Goal: Task Accomplishment & Management: Manage account settings

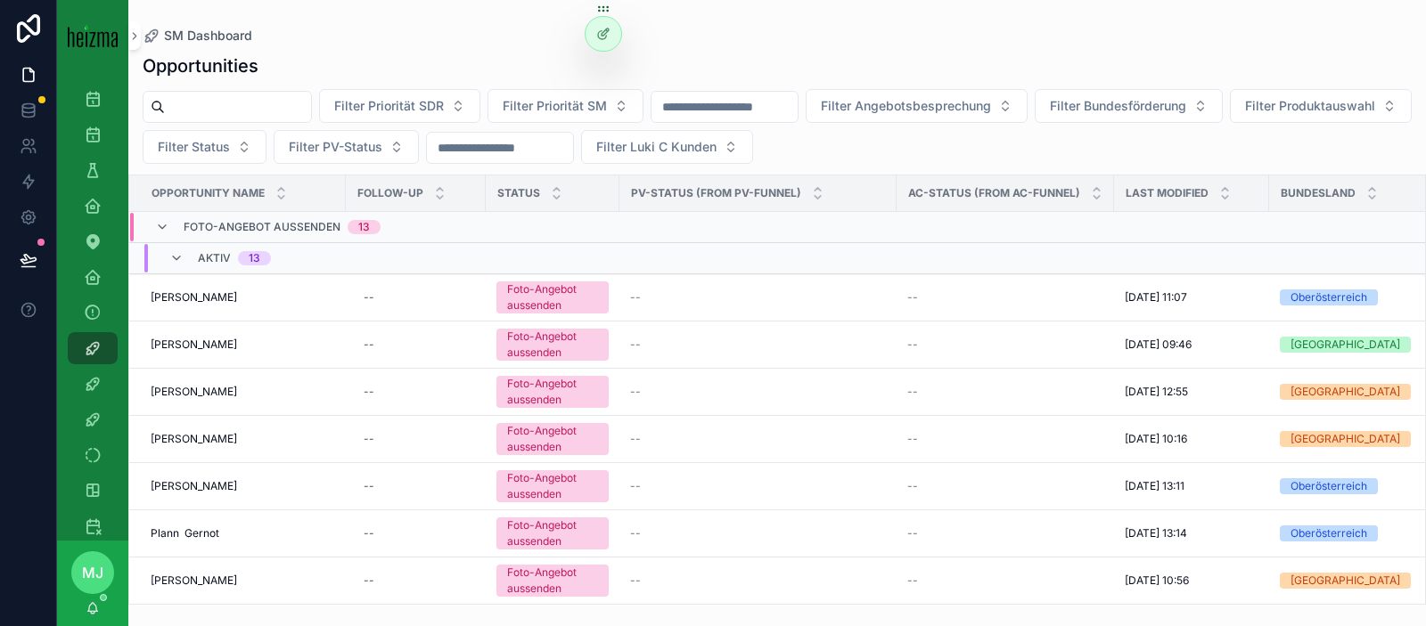
click at [481, 28] on div "SM Dashboard Opportunities Filter Priorität SDR Filter Priorität SM Filter Ange…" at bounding box center [776, 302] width 1297 height 605
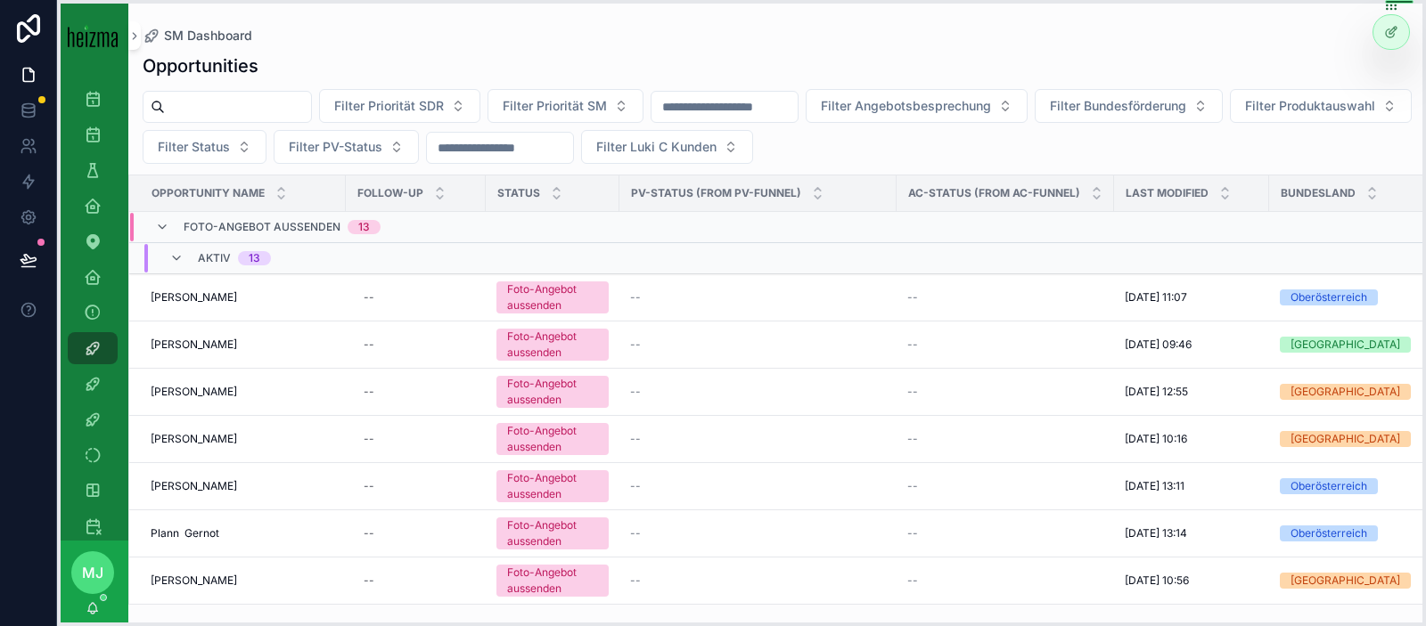
drag, startPoint x: 601, startPoint y: 10, endPoint x: 1388, endPoint y: 1, distance: 787.7
click at [1388, 1] on icon at bounding box center [1391, 7] width 14 height 14
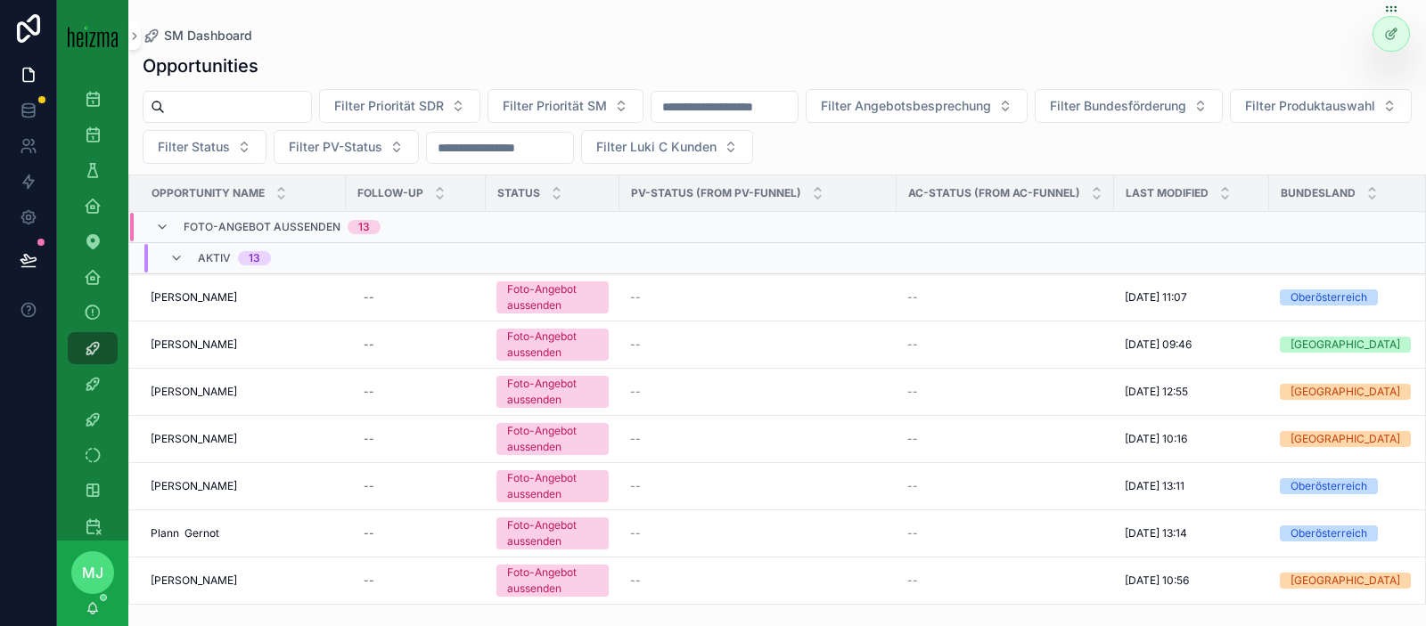
click at [785, 39] on div "SM Dashboard" at bounding box center [777, 36] width 1269 height 14
click at [265, 110] on input "scrollable content" at bounding box center [238, 106] width 146 height 25
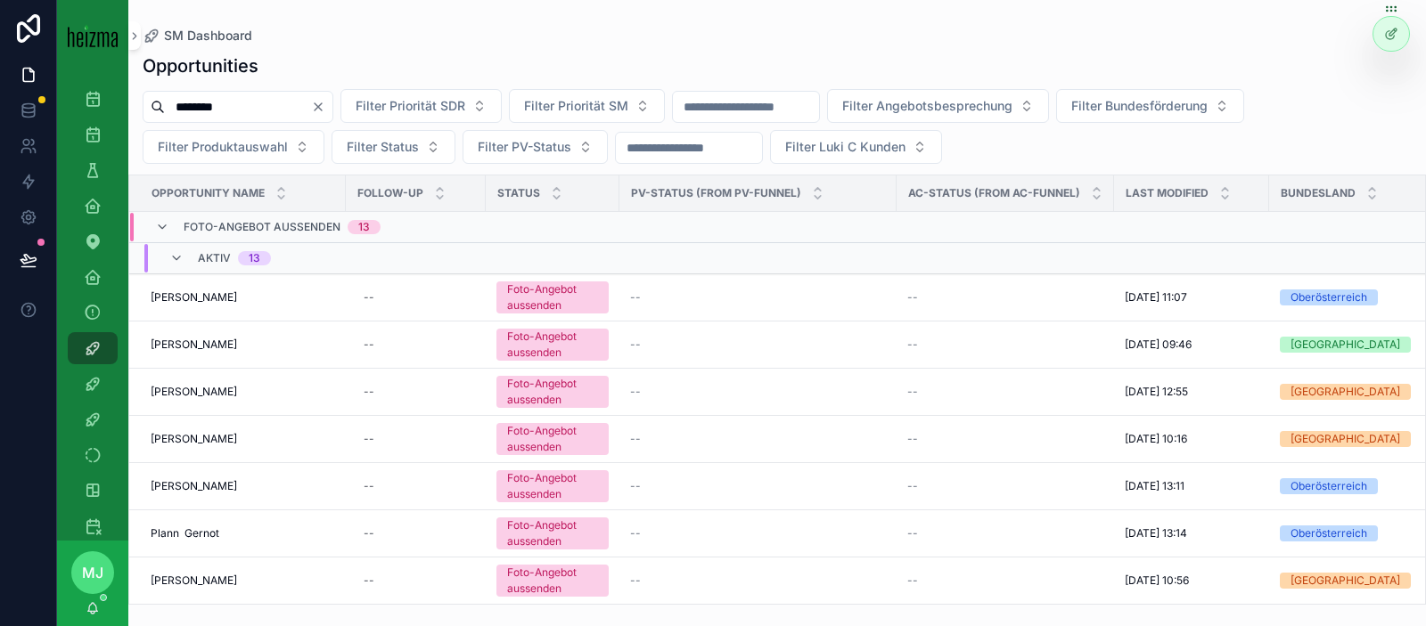
type input "********"
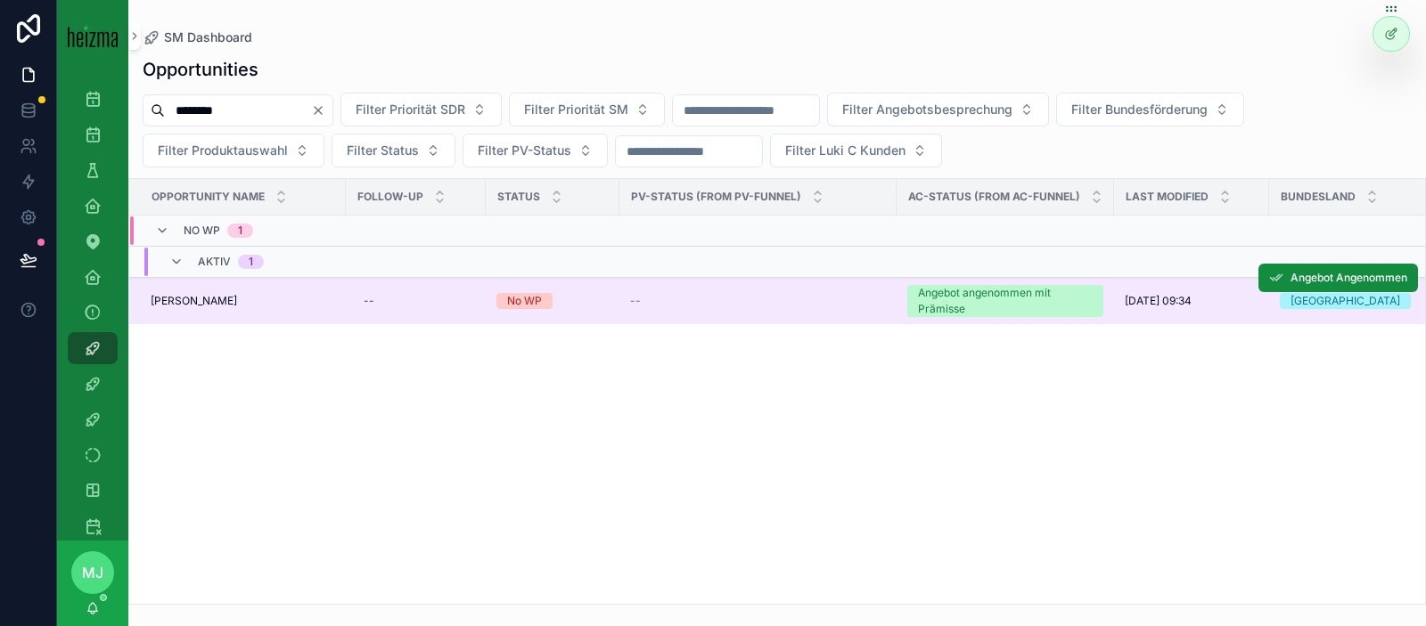
click at [201, 302] on span "Andreas Hofecker" at bounding box center [194, 301] width 86 height 14
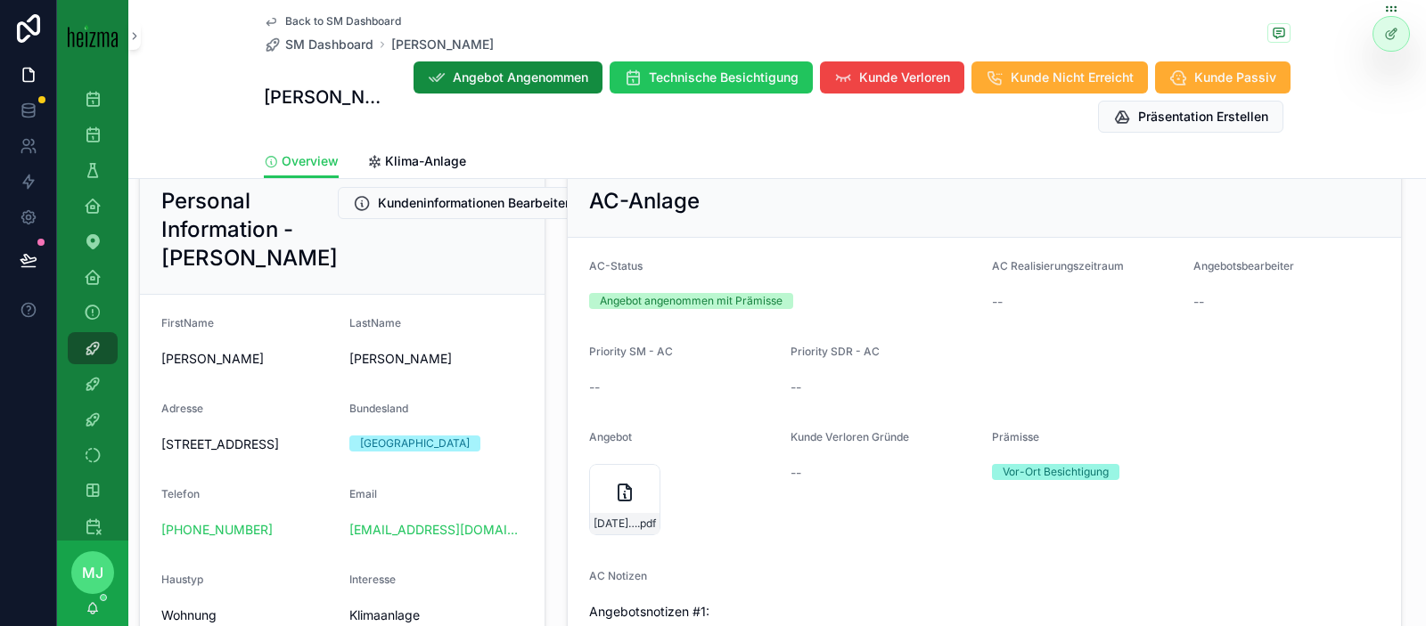
scroll to position [225, 0]
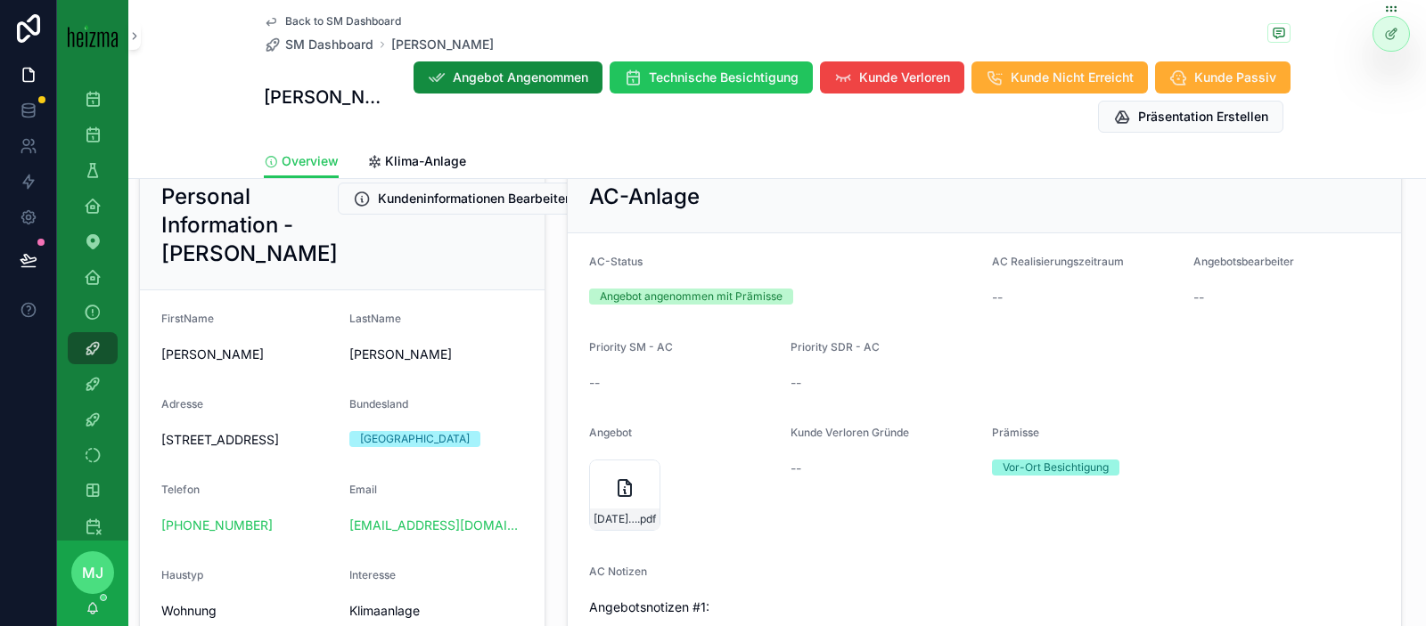
drag, startPoint x: 164, startPoint y: 467, endPoint x: 205, endPoint y: 489, distance: 46.6
click at [205, 449] on span "Margaretengürtel 46/ TOP 16, 1050 Wien" at bounding box center [248, 440] width 174 height 18
copy span "Margaretengürtel 46/ TOP 16,"
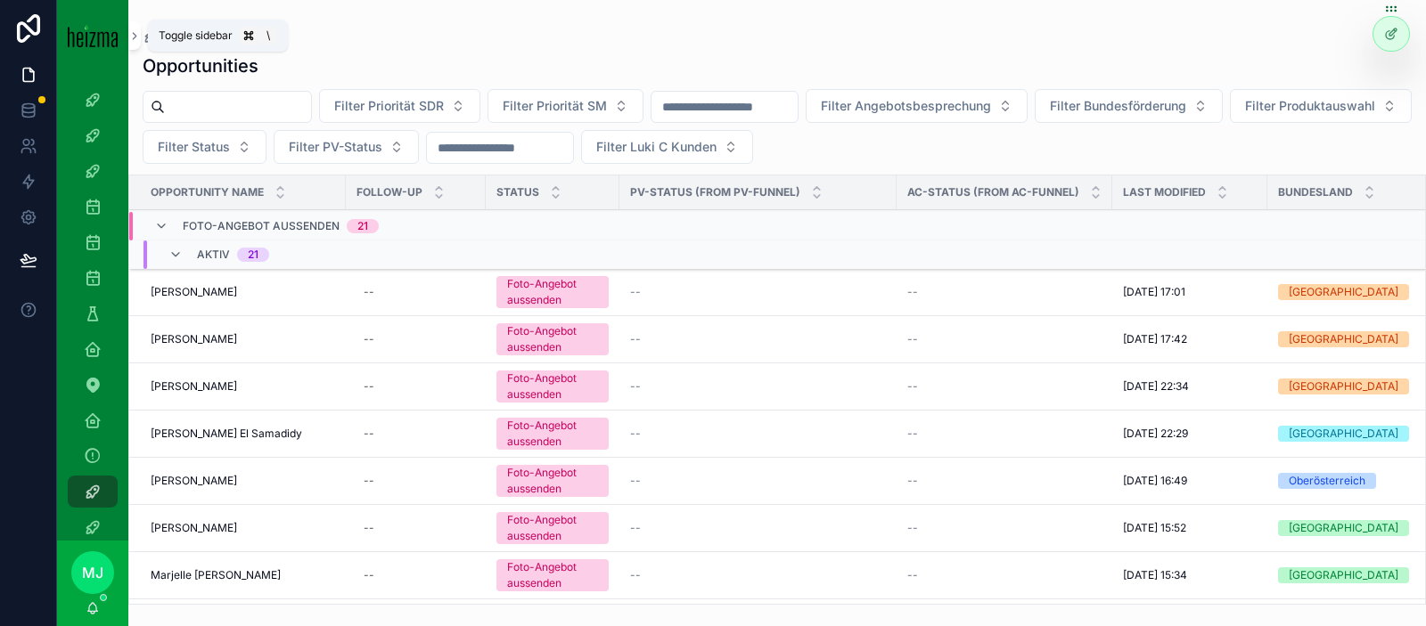
click at [137, 42] on icon "scrollable content" at bounding box center [134, 35] width 12 height 13
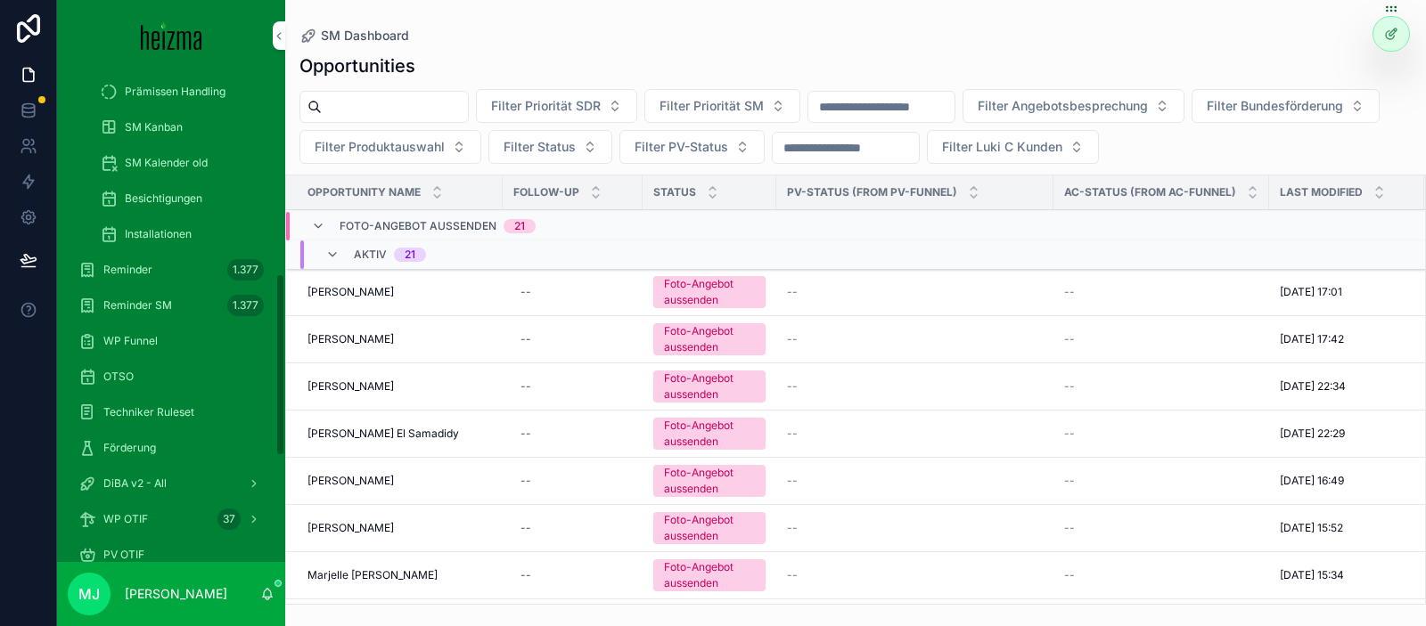
scroll to position [543, 0]
click at [174, 330] on div "OTSO" at bounding box center [170, 340] width 185 height 29
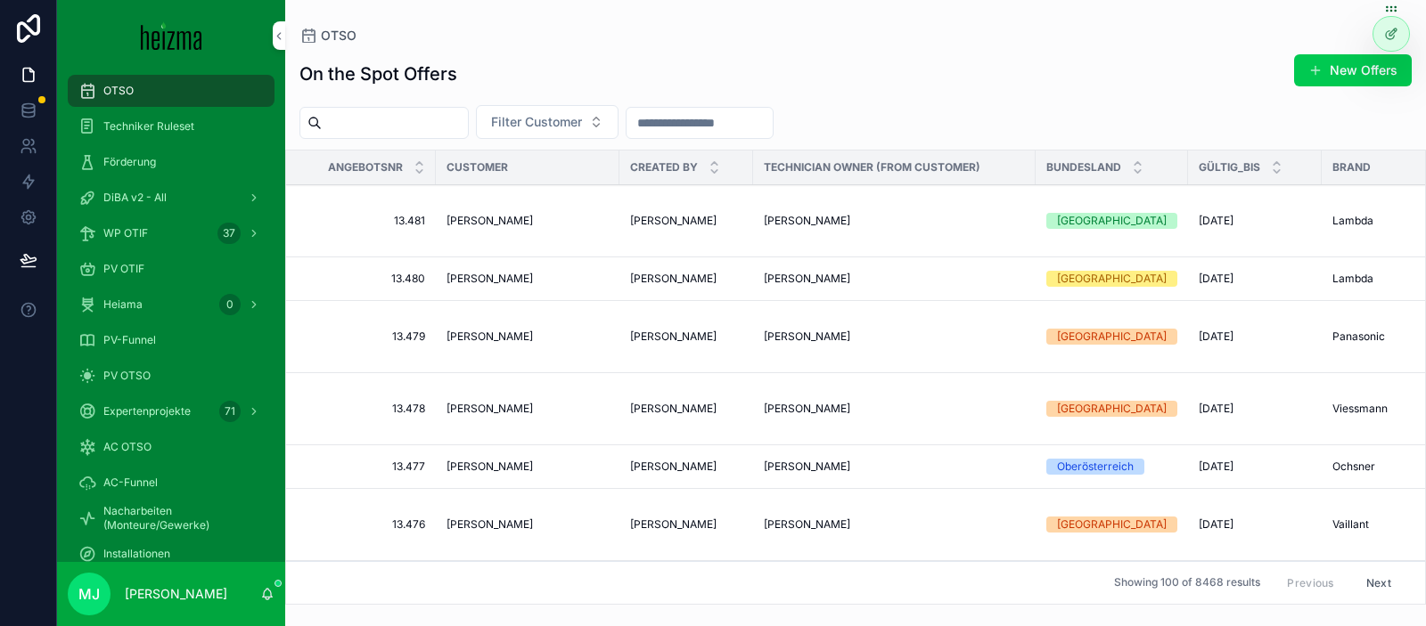
click at [565, 125] on span "Filter Customer" at bounding box center [536, 122] width 91 height 18
type input "********"
click at [601, 192] on div "Andreas Hofecker" at bounding box center [565, 194] width 248 height 29
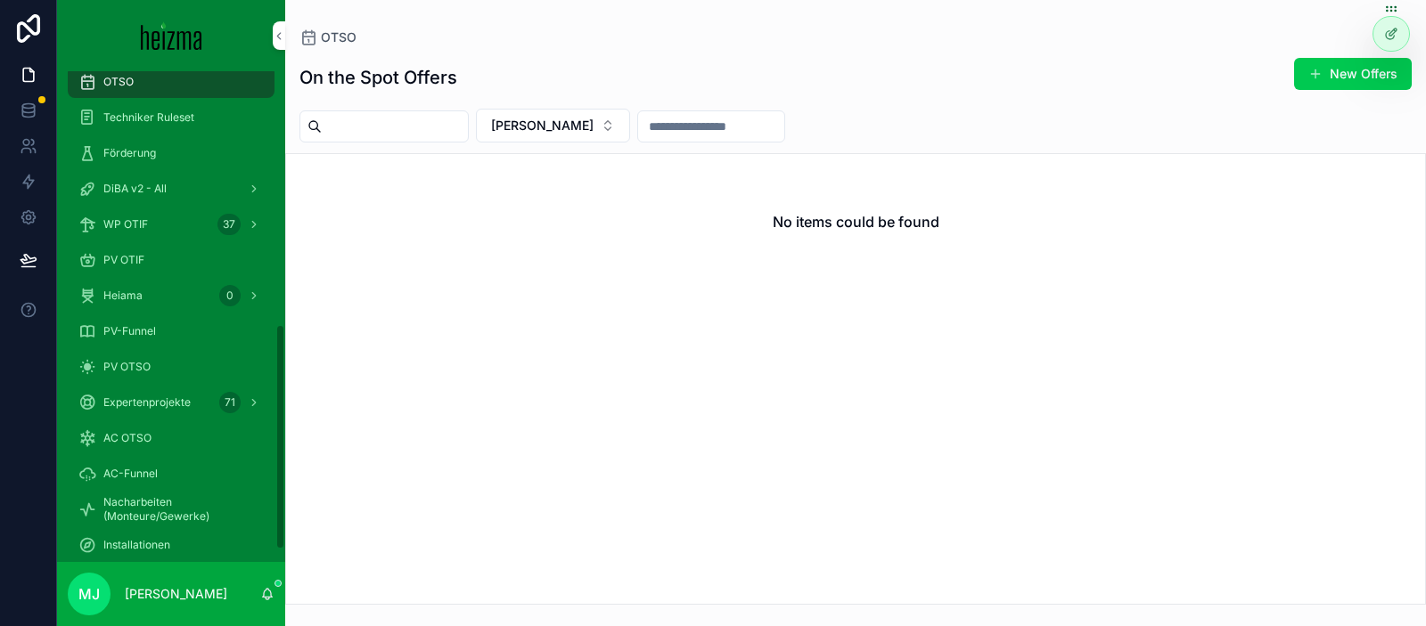
scroll to position [549, 0]
click at [171, 447] on div "AC OTSO" at bounding box center [170, 442] width 185 height 29
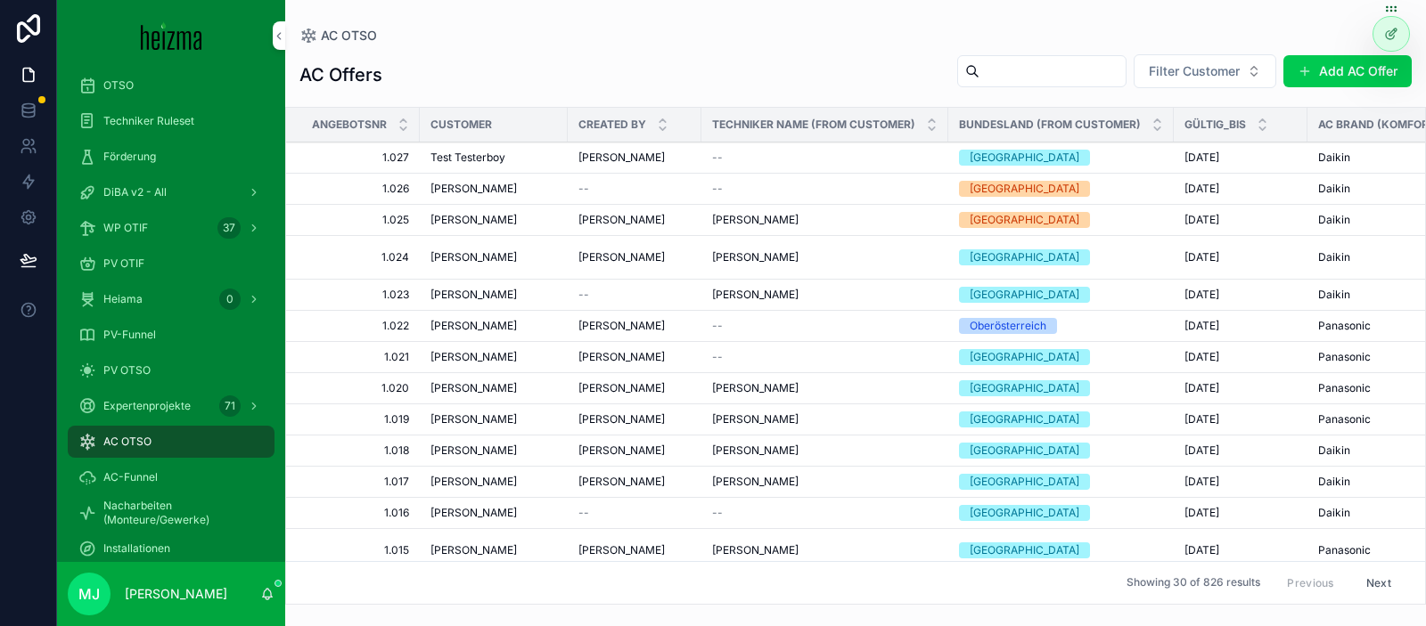
click at [1190, 59] on button "Filter Customer" at bounding box center [1204, 71] width 143 height 34
click at [405, 295] on span "1.023" at bounding box center [358, 295] width 102 height 14
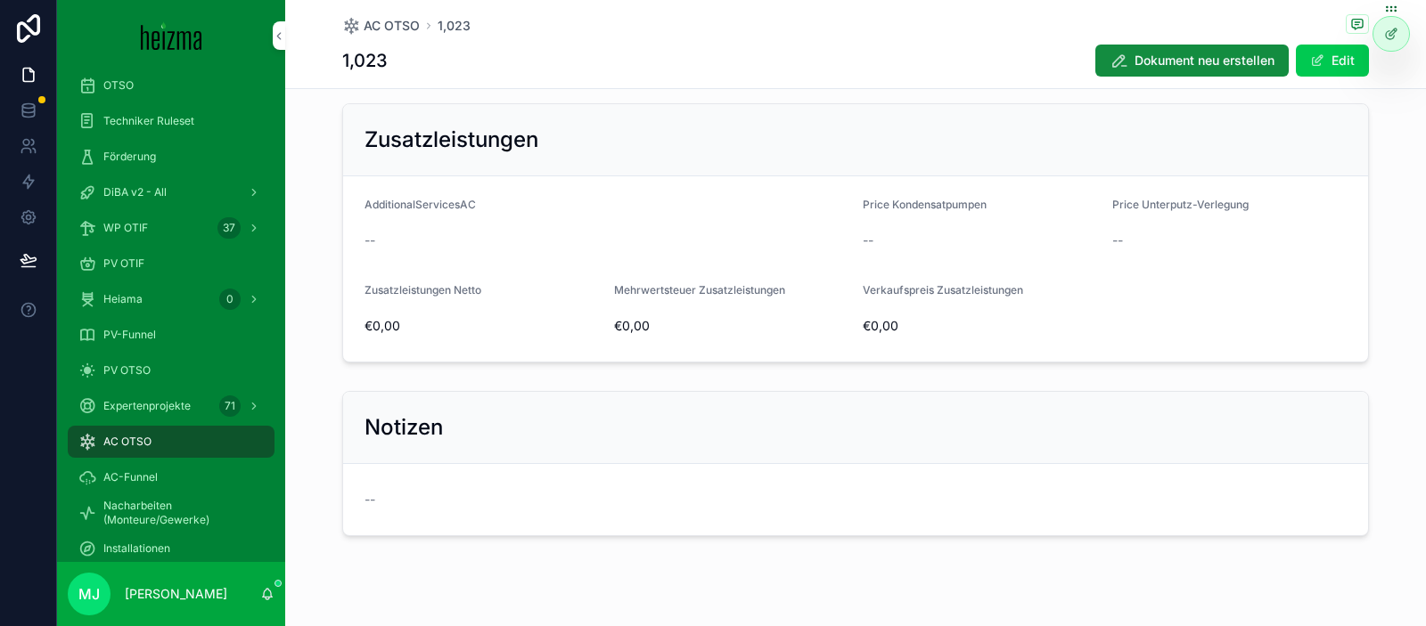
scroll to position [2918, 0]
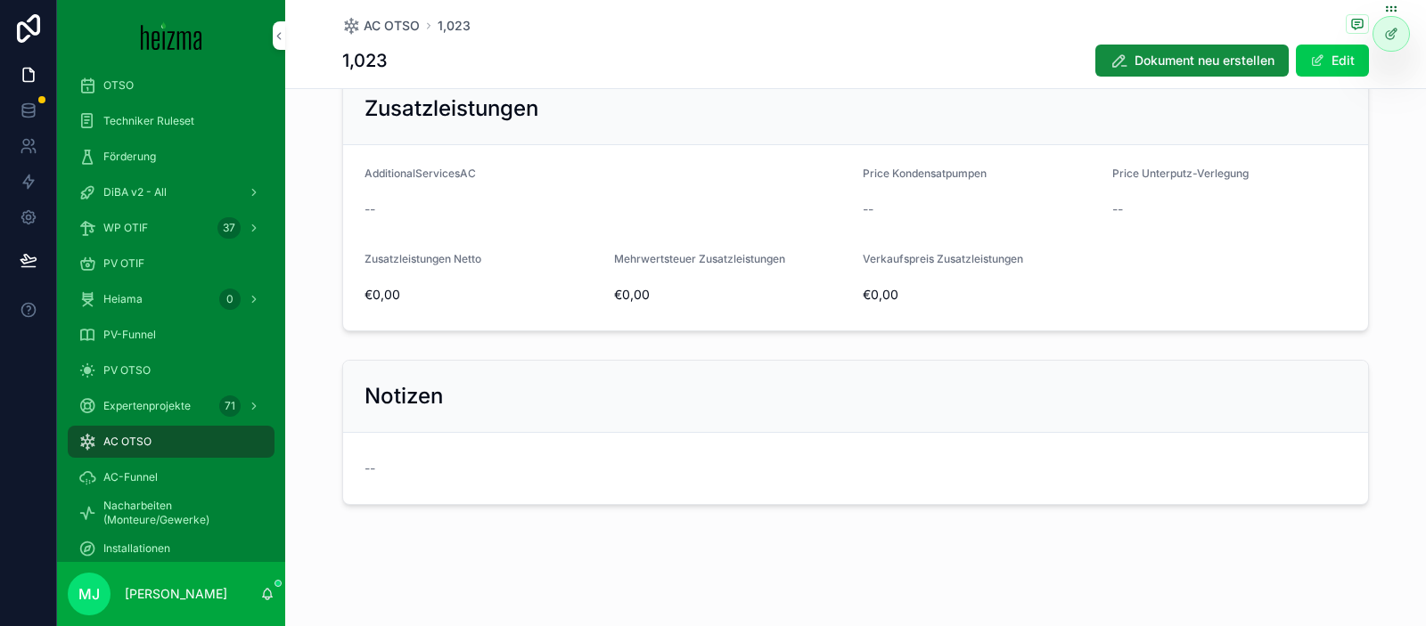
click at [1328, 57] on button "Edit" at bounding box center [1331, 61] width 73 height 32
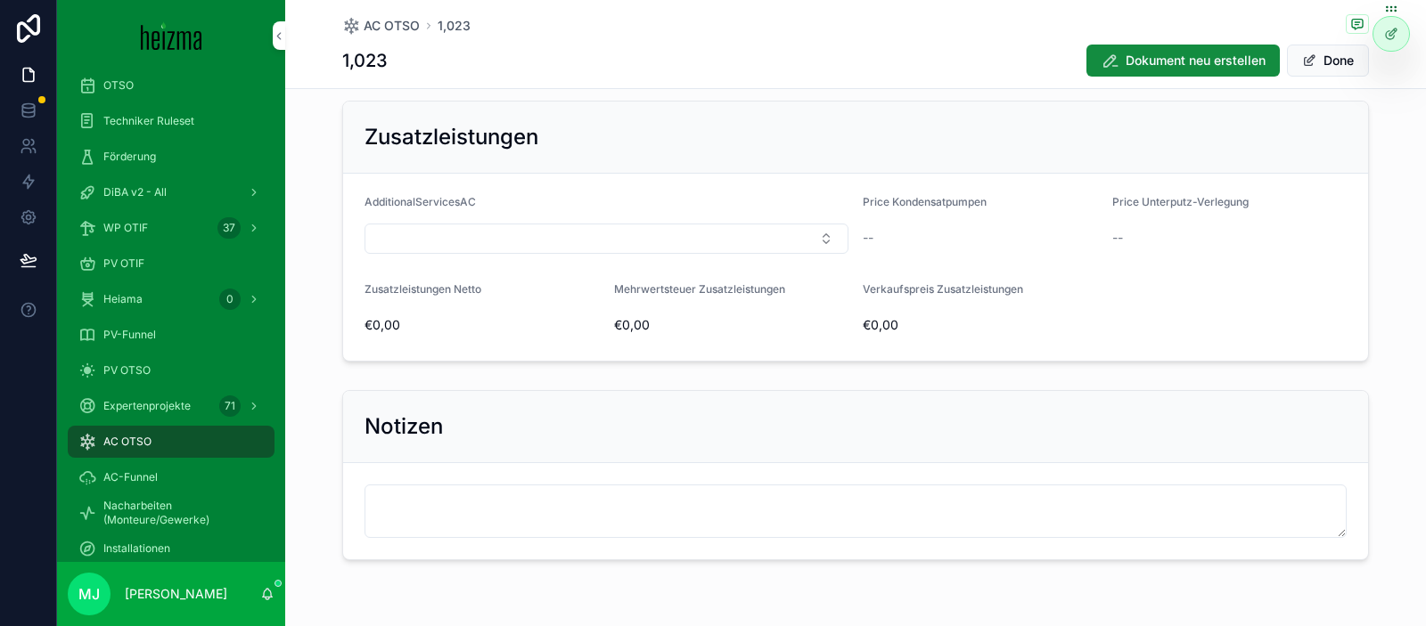
scroll to position [2959, 0]
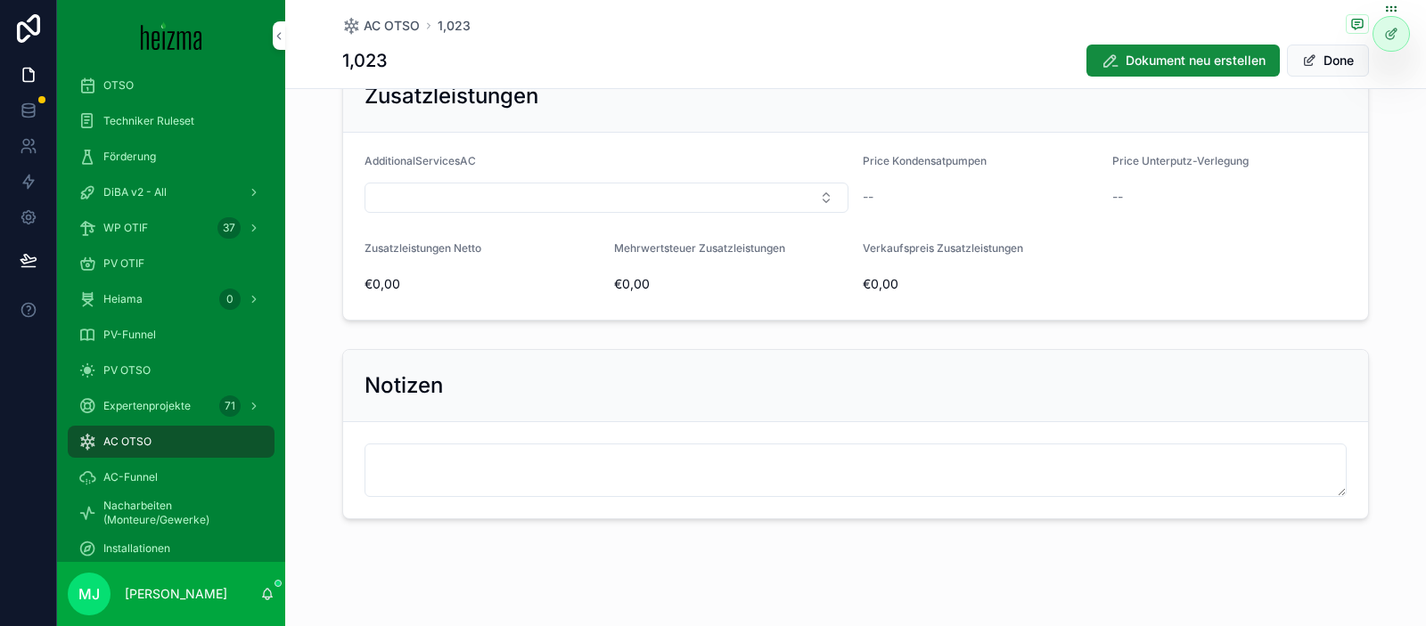
click at [727, 208] on button "Select Button" at bounding box center [606, 198] width 484 height 30
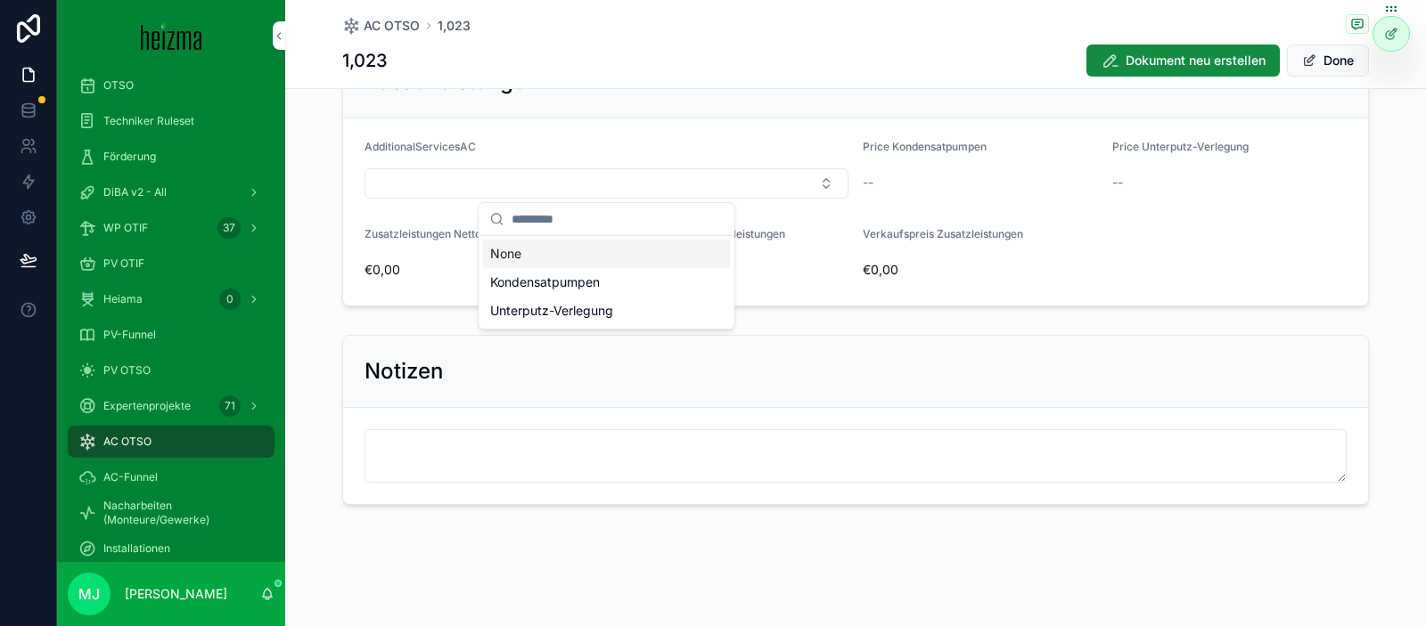
click at [985, 291] on form "AdditionalServicesAC Price Kondensatpumpen -- Price Unterputz-Verlegung -- Zusa…" at bounding box center [855, 211] width 1025 height 187
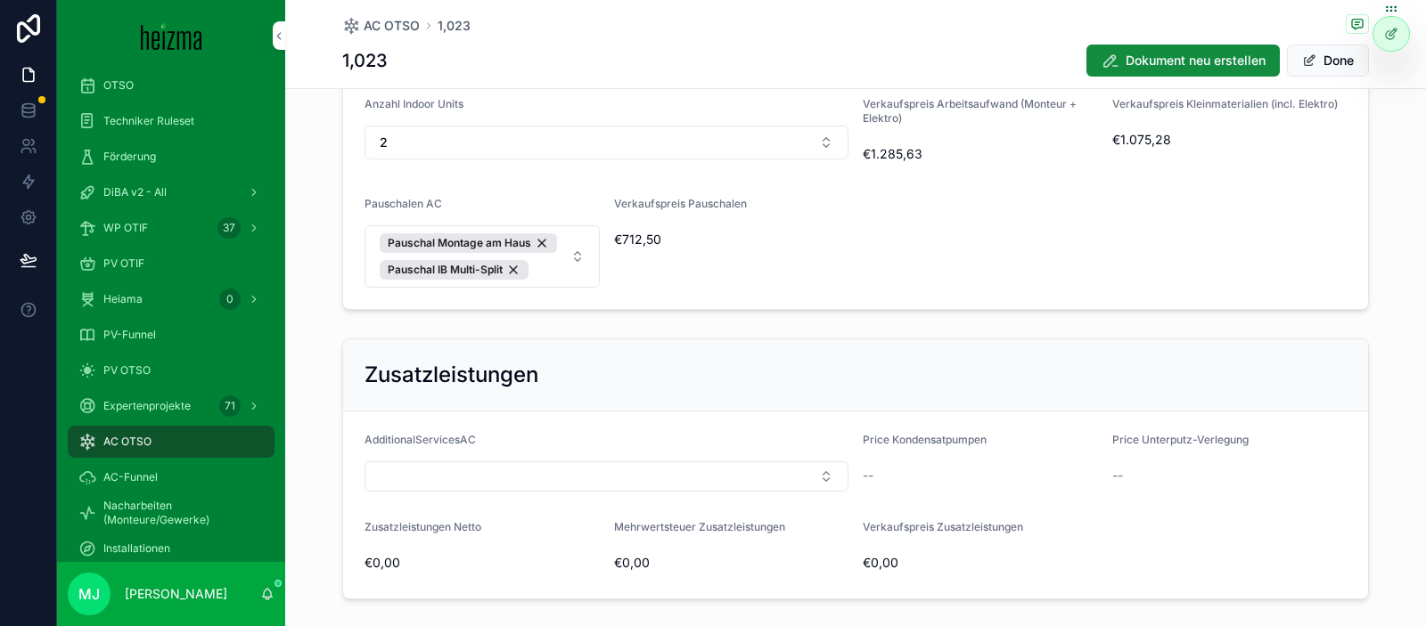
scroll to position [2551, 0]
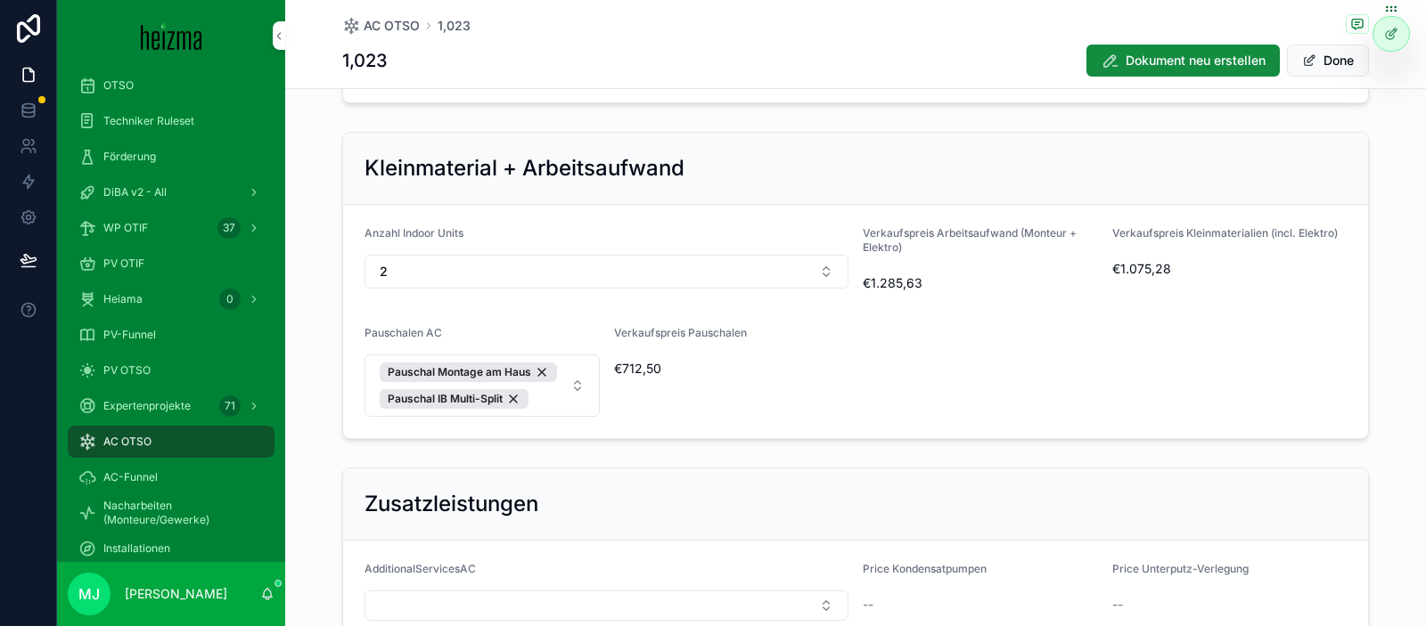
click at [1353, 65] on button "Done" at bounding box center [1328, 61] width 82 height 32
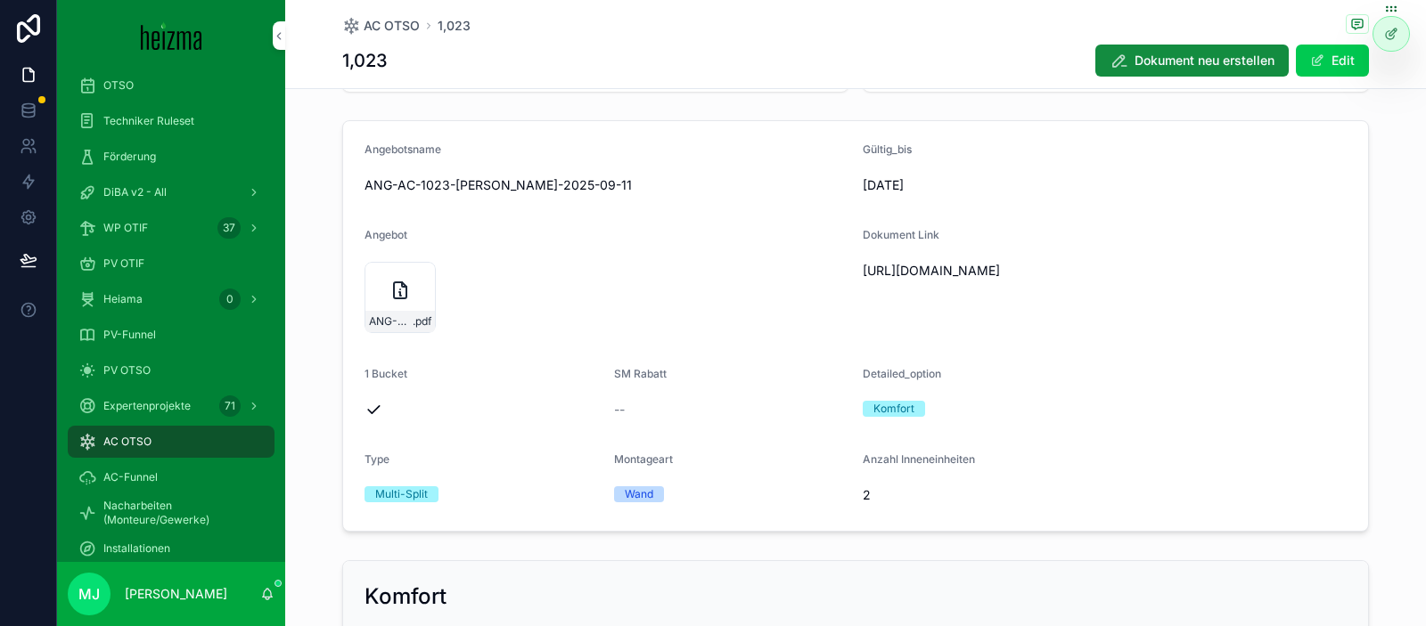
click at [951, 267] on span "https://docs.google.com/document/d/1rV1OLVGqJ826wN2TDi_2YPYzLwSCguAHGfdtHjmkarc…" at bounding box center [1104, 271] width 484 height 18
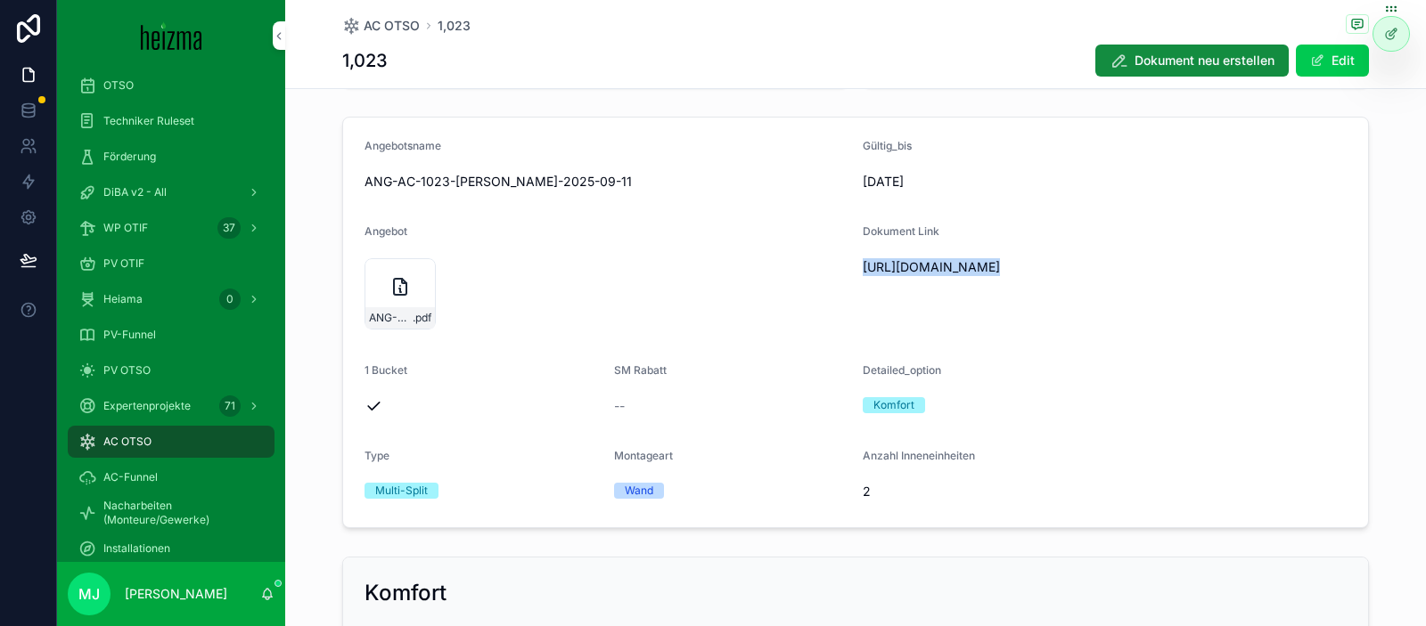
click at [951, 267] on span "https://docs.google.com/document/d/1rV1OLVGqJ826wN2TDi_2YPYzLwSCguAHGfdtHjmkarc…" at bounding box center [1104, 267] width 484 height 18
copy span "https://docs.google.com/document/d/1rV1OLVGqJ826wN2TDi_2YPYzLwSCguAHGfdtHjmkarc…"
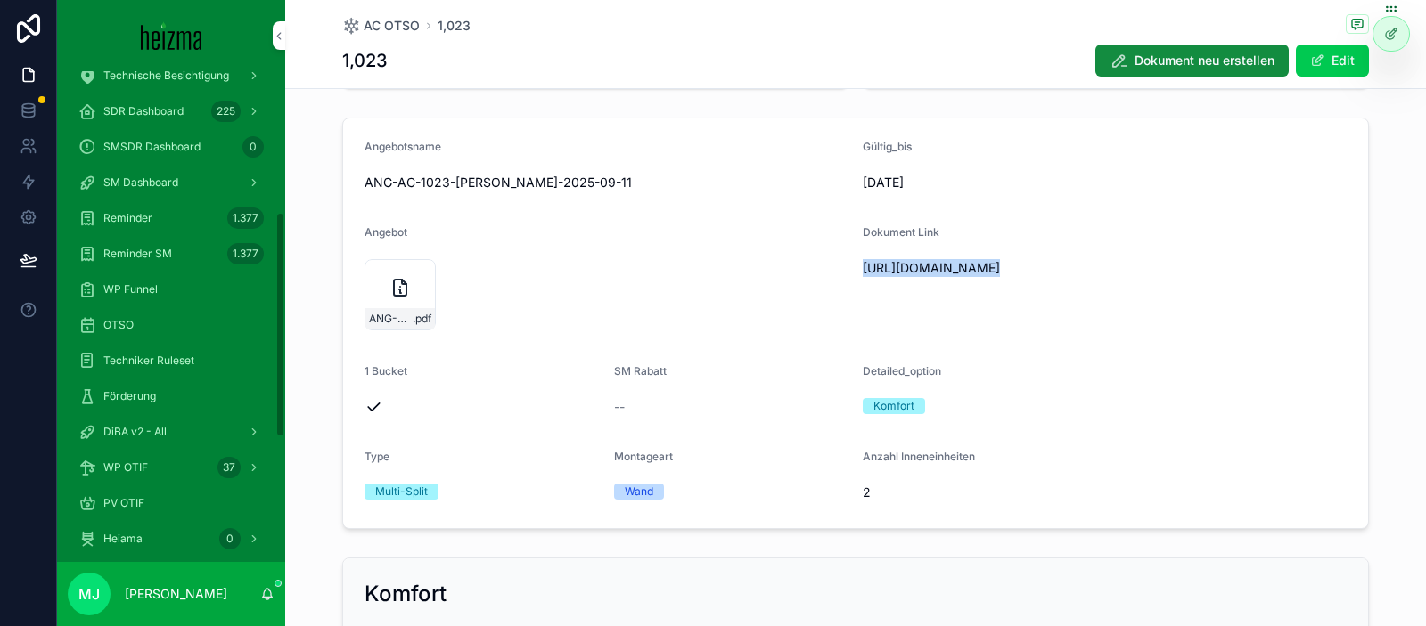
scroll to position [306, 0]
click at [156, 180] on span "SM Dashboard" at bounding box center [140, 186] width 75 height 14
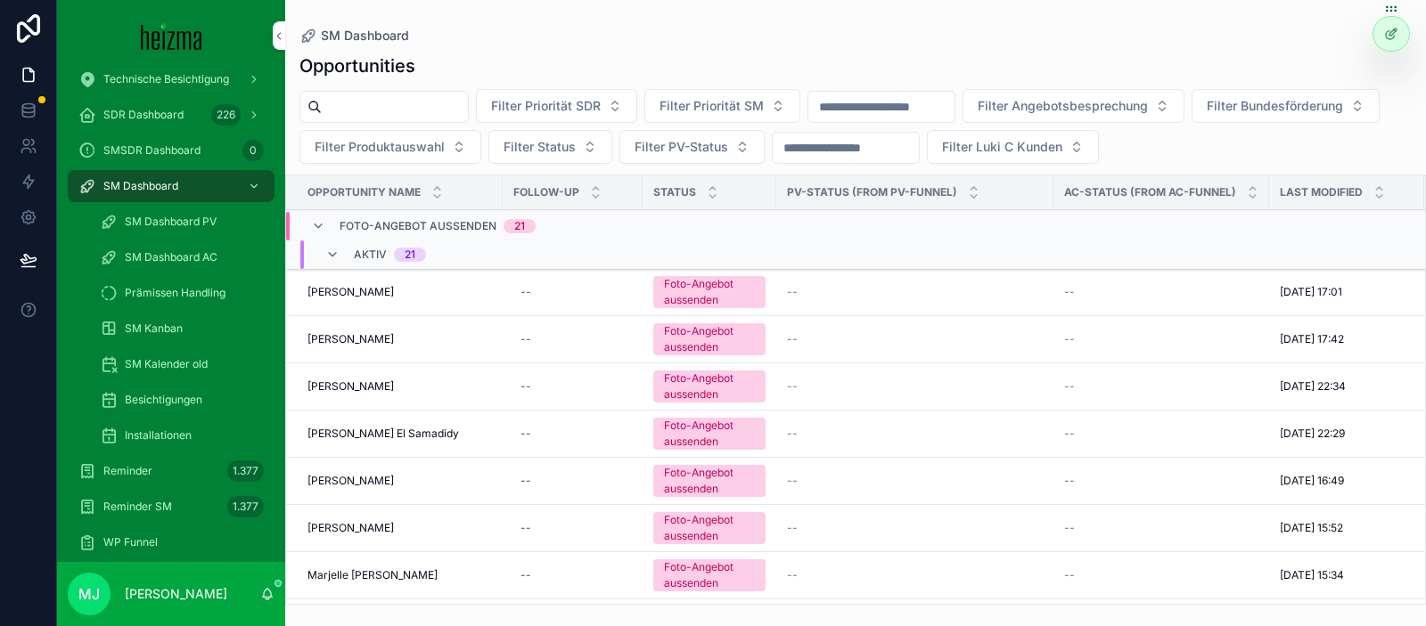
click at [415, 114] on input "scrollable content" at bounding box center [395, 106] width 146 height 25
type input "*****"
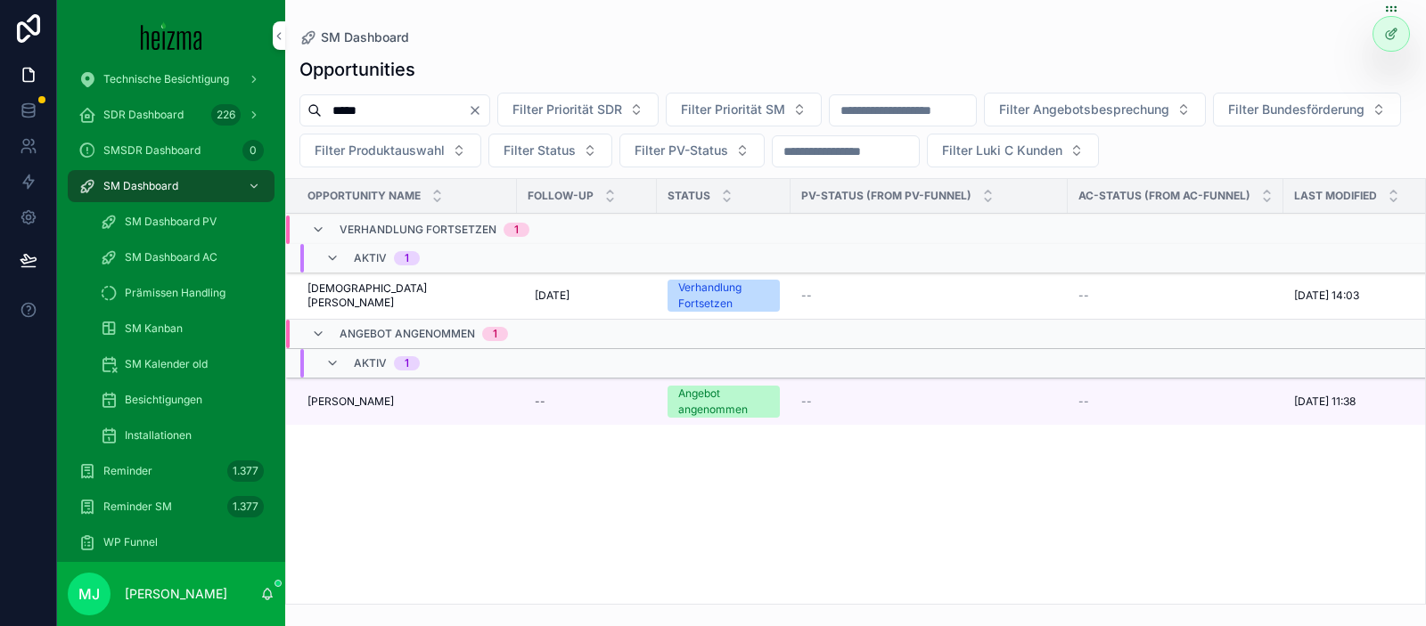
click at [358, 402] on span "Gabriele Baier" at bounding box center [350, 402] width 86 height 14
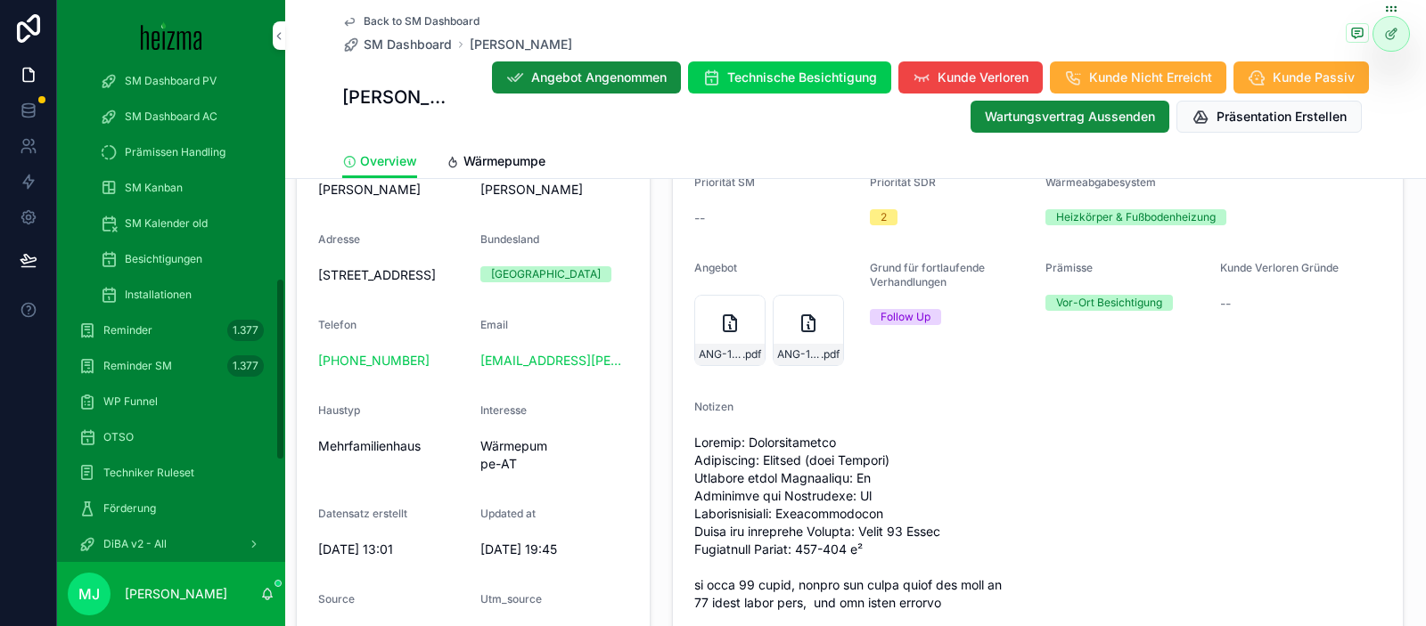
scroll to position [433, 0]
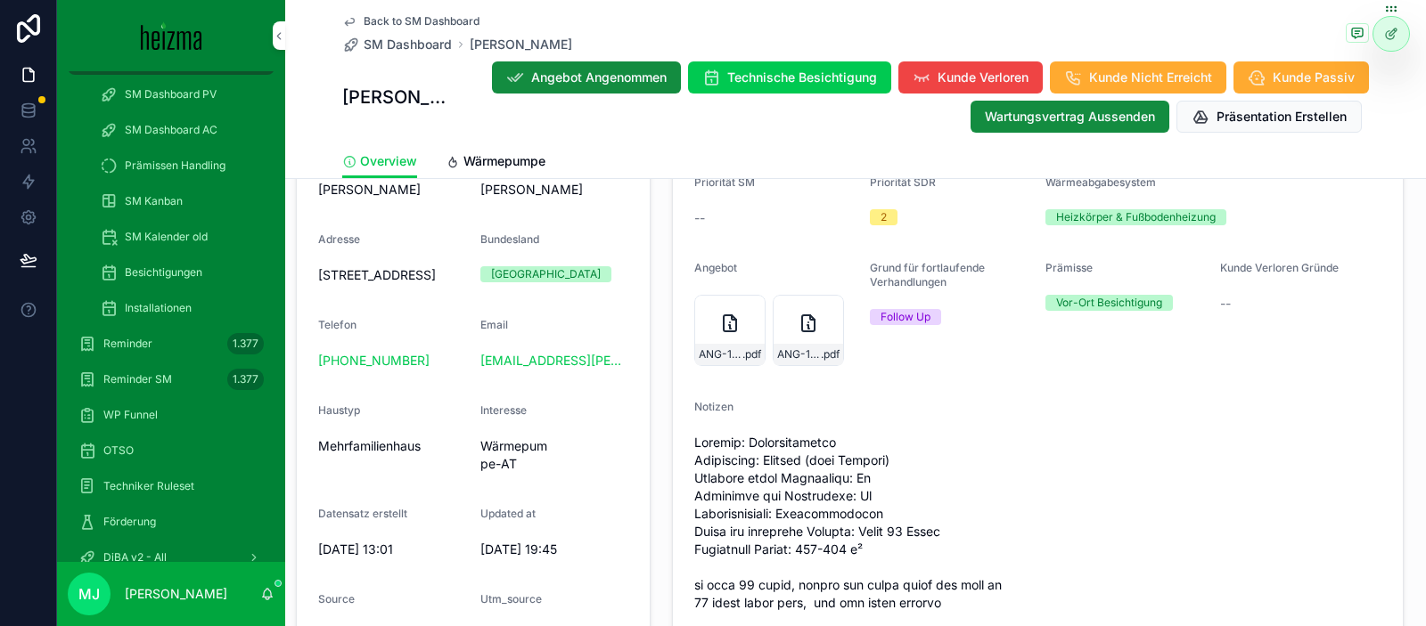
click at [182, 304] on span "Installationen" at bounding box center [158, 308] width 67 height 14
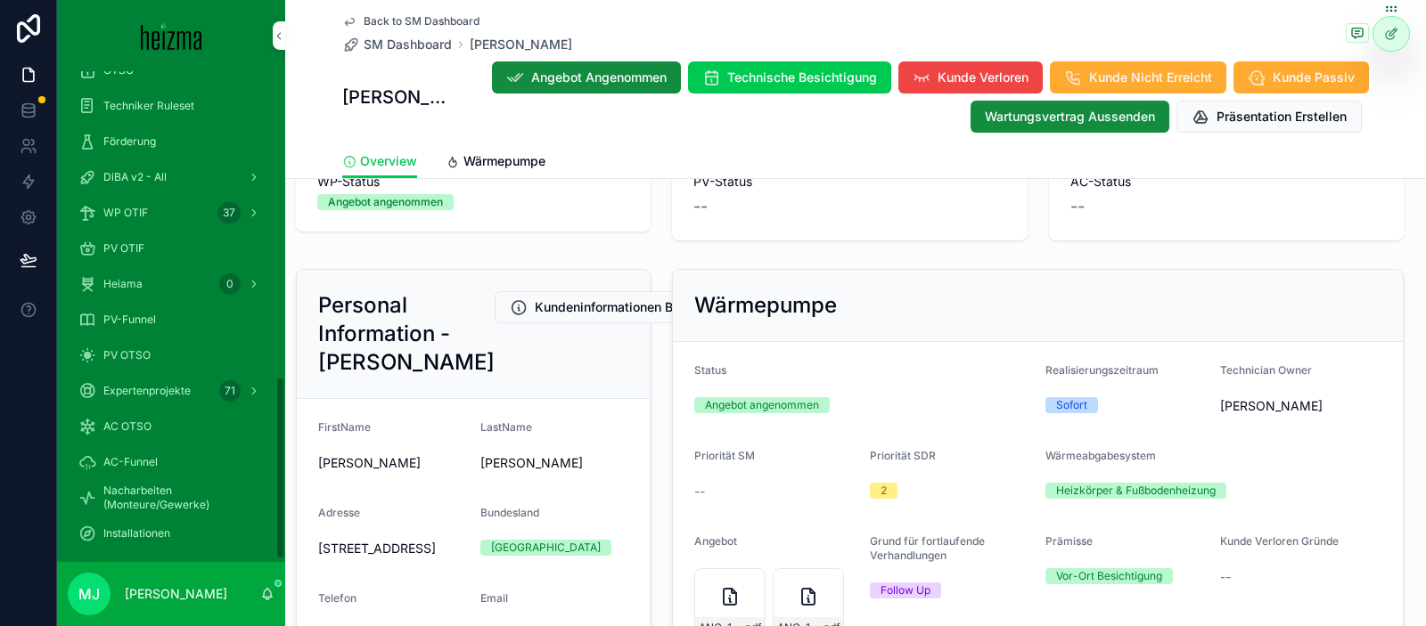
scroll to position [824, 0]
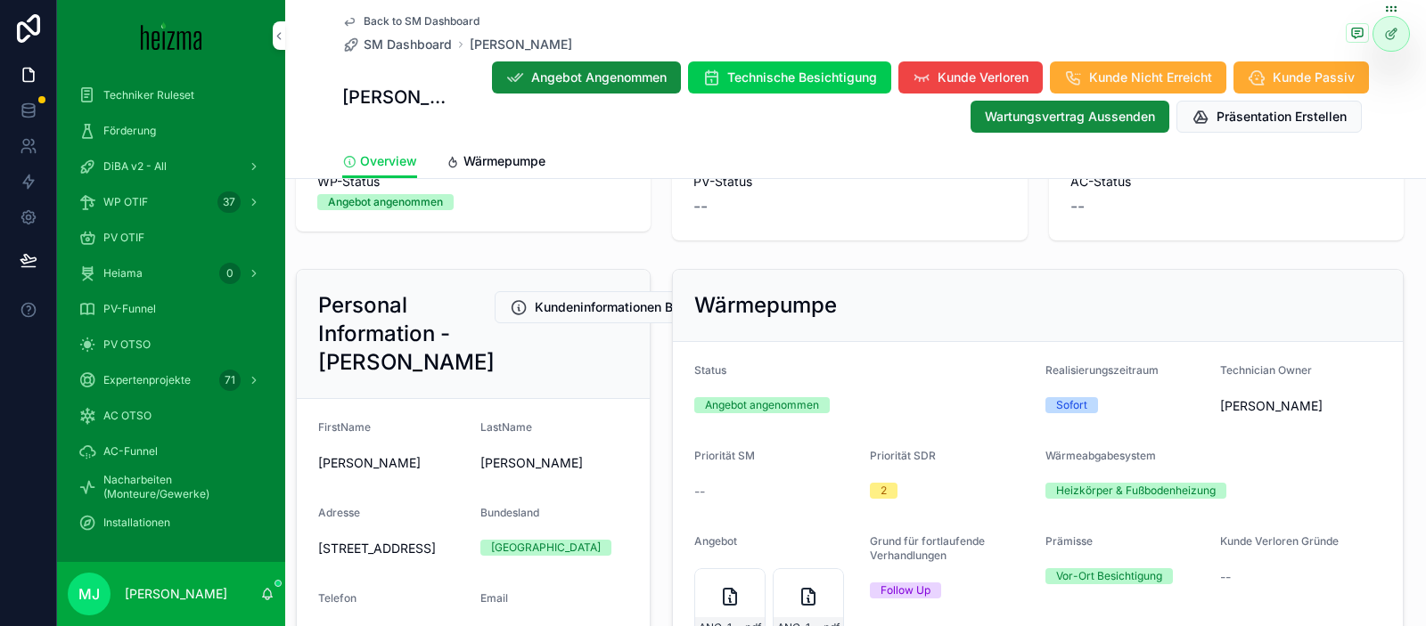
click at [141, 523] on span "Installationen" at bounding box center [136, 523] width 67 height 14
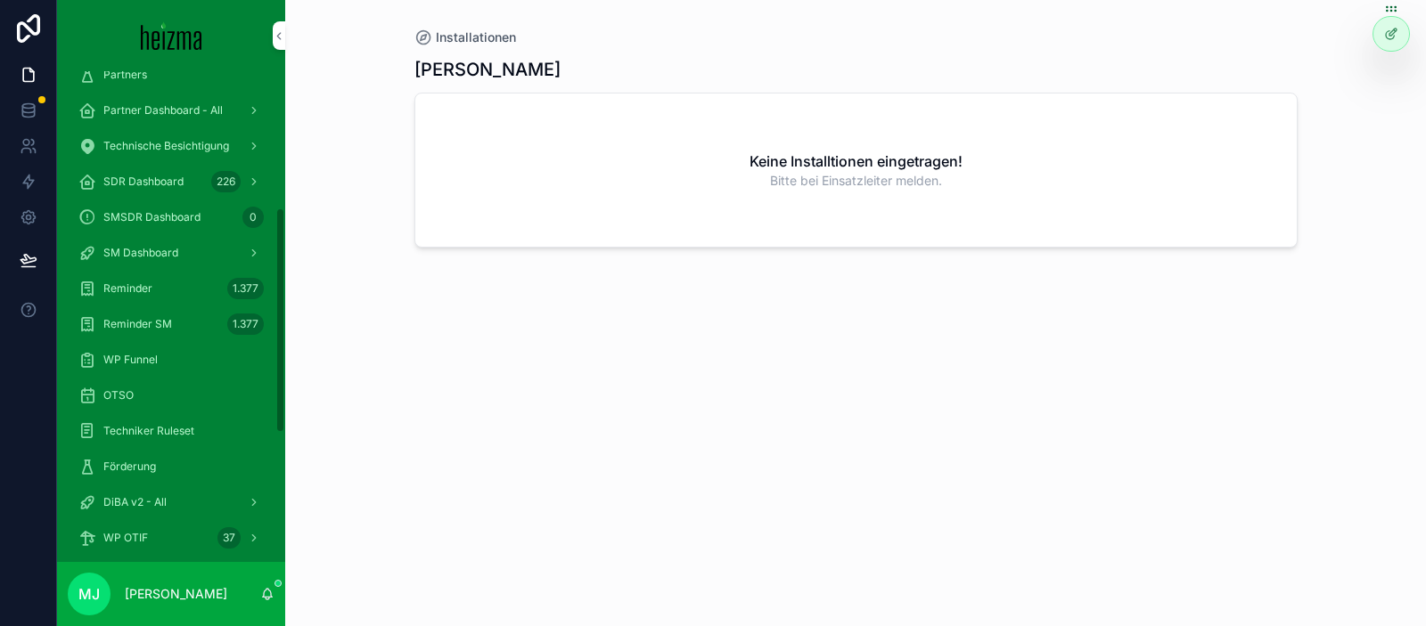
scroll to position [228, 0]
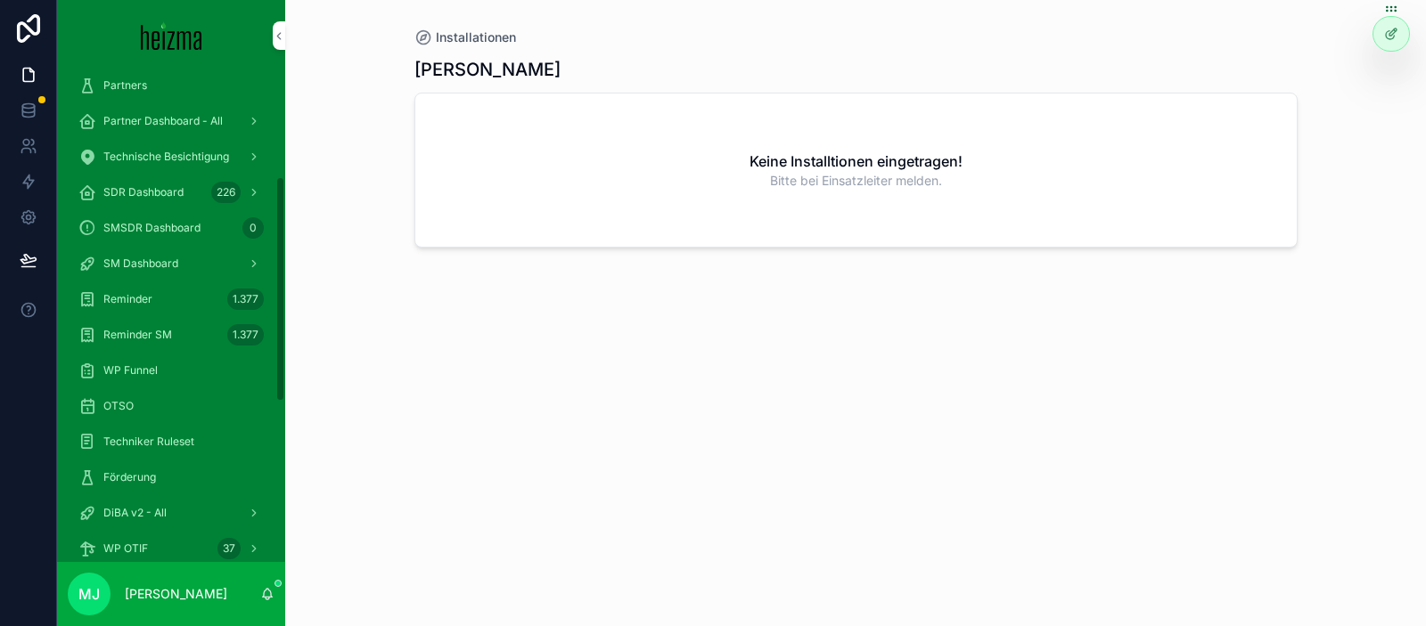
click at [225, 266] on div "SM Dashboard" at bounding box center [170, 263] width 185 height 29
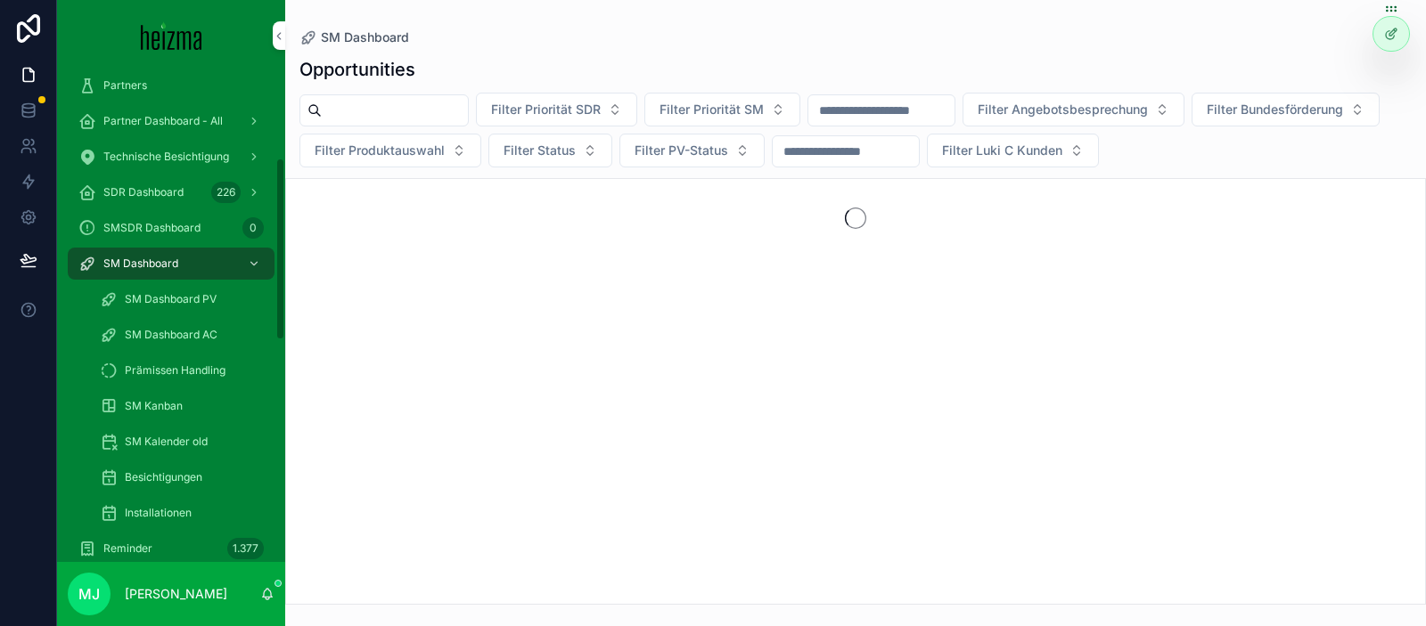
scroll to position [233, 0]
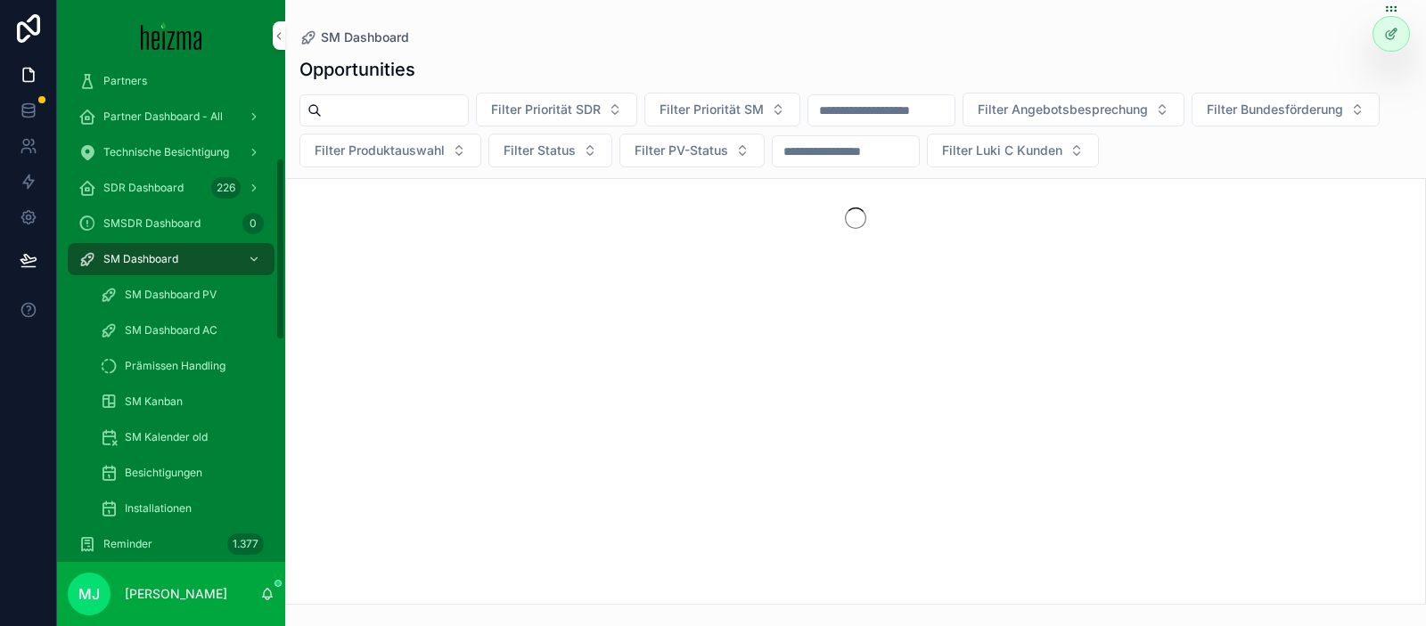
click at [234, 260] on div "SM Dashboard" at bounding box center [170, 259] width 185 height 29
click at [163, 266] on div "SM Dashboard" at bounding box center [170, 259] width 185 height 29
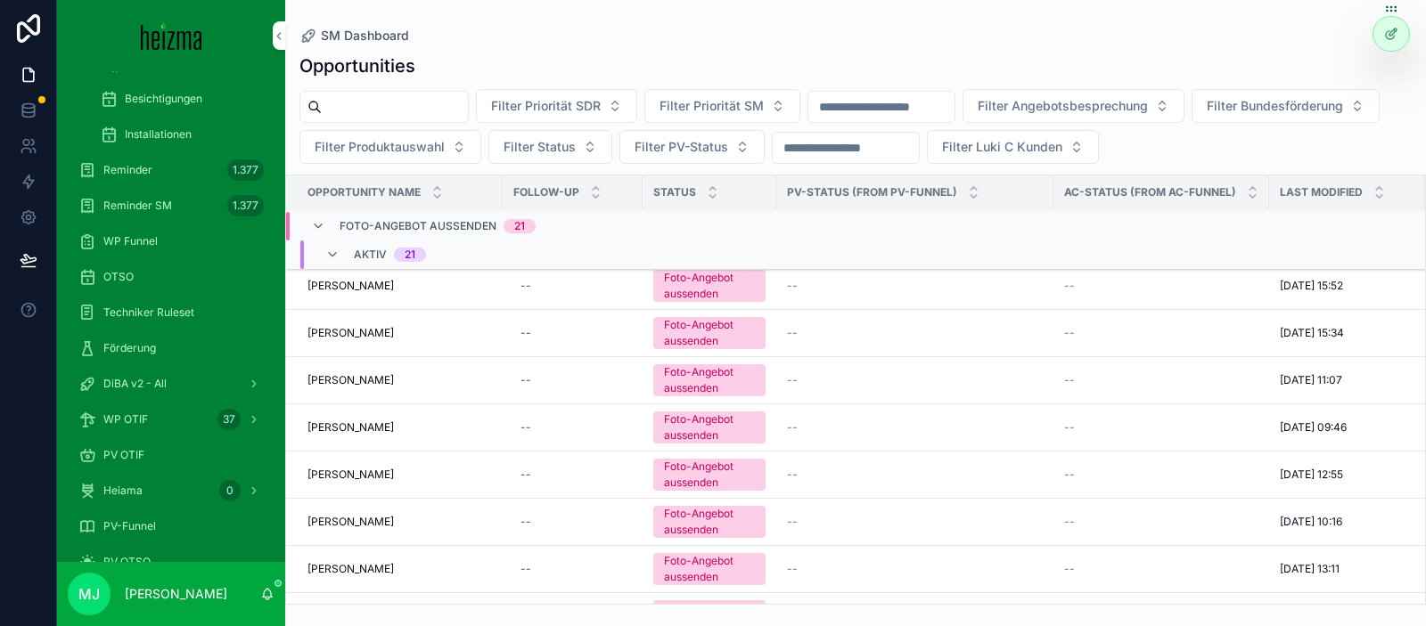
scroll to position [315, 0]
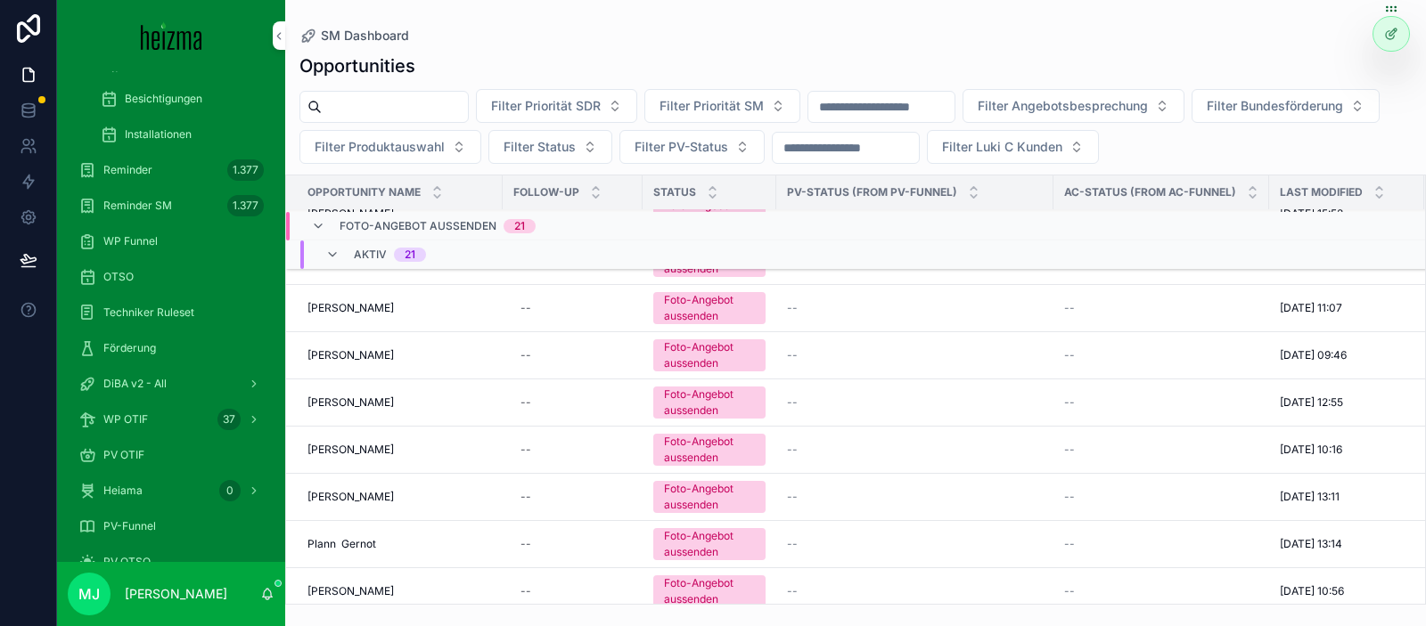
click at [356, 447] on span "[PERSON_NAME]" at bounding box center [350, 450] width 86 height 14
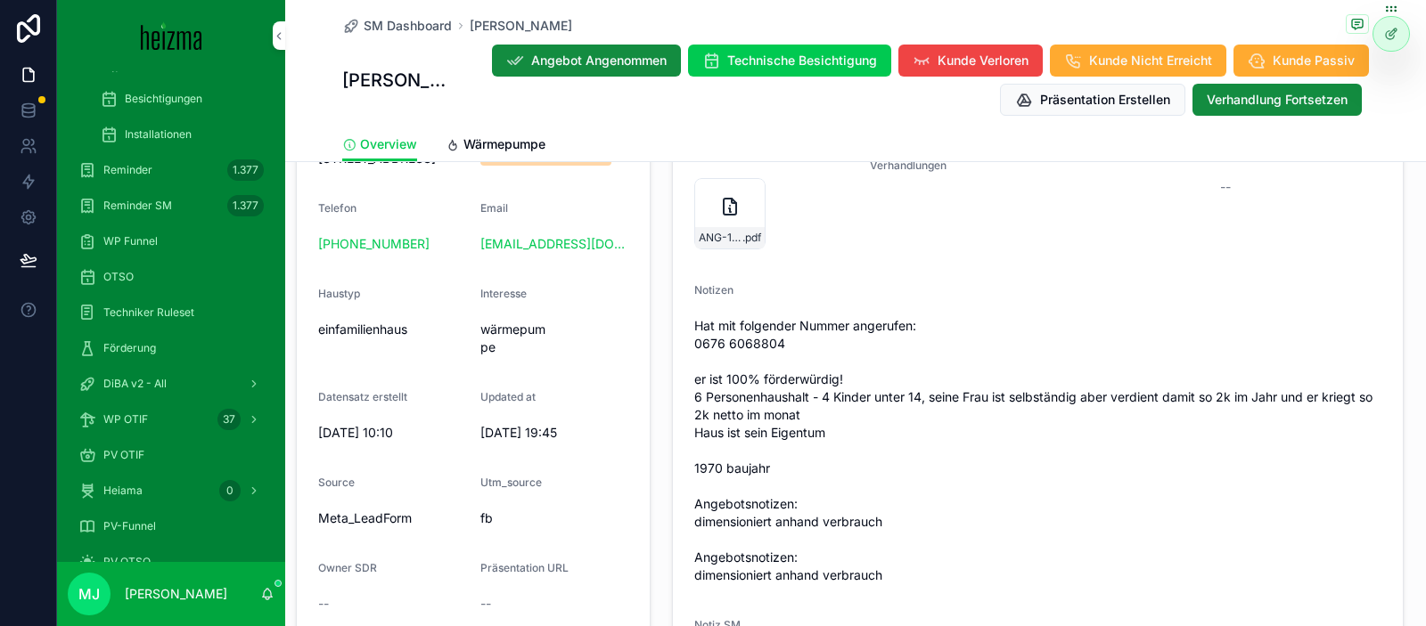
scroll to position [489, 0]
click at [0, 0] on icon "scrollable content" at bounding box center [0, 0] width 0 height 0
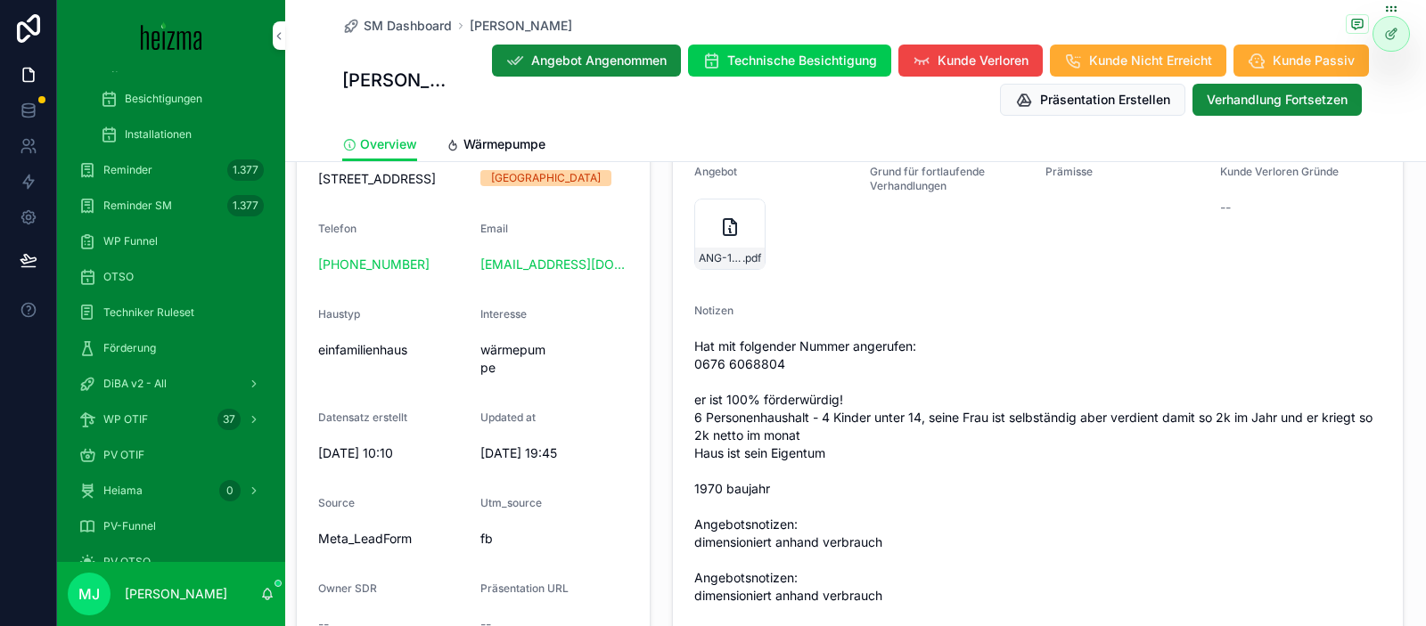
scroll to position [463, 0]
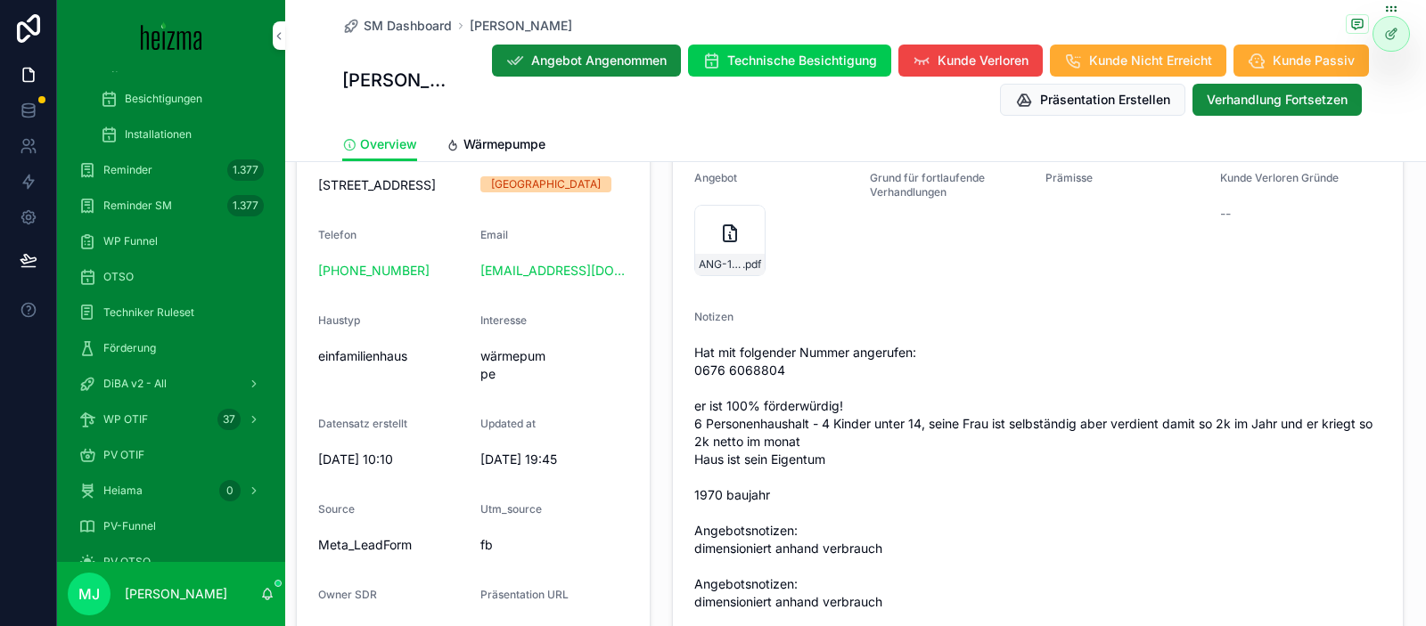
click at [490, 141] on span "Wärmepumpe" at bounding box center [504, 144] width 82 height 18
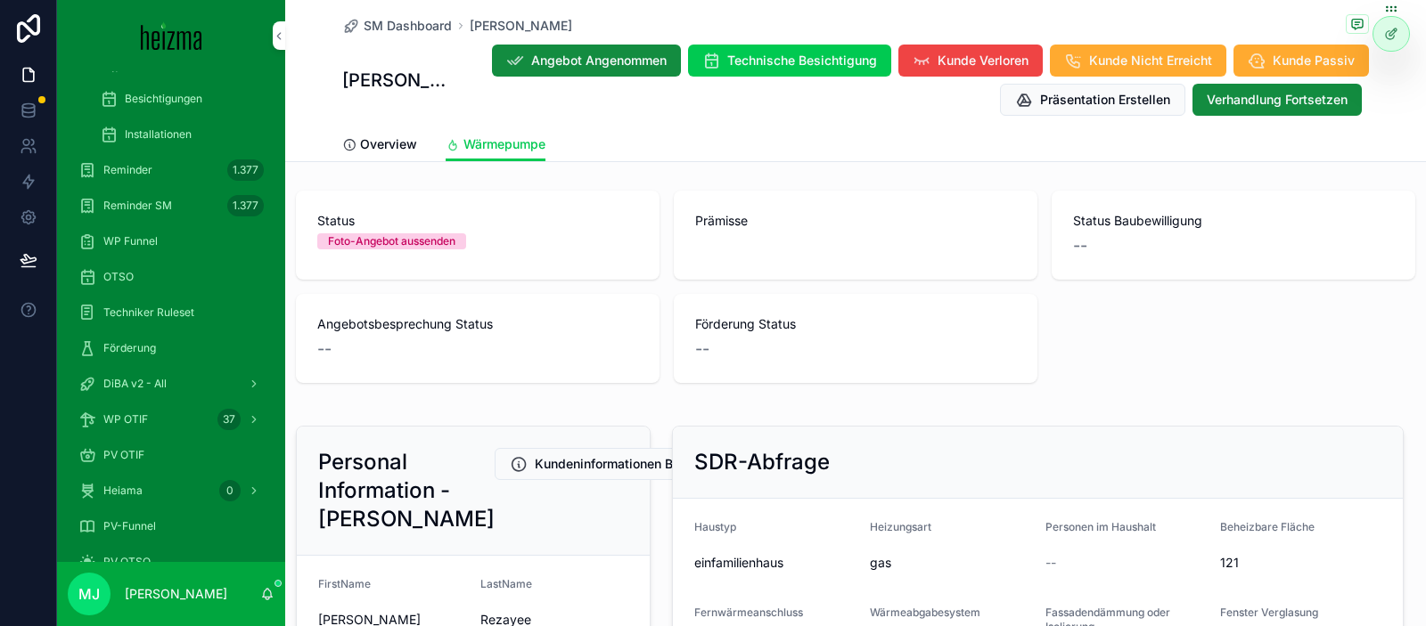
click at [936, 369] on div "Förderung Status --" at bounding box center [856, 338] width 364 height 89
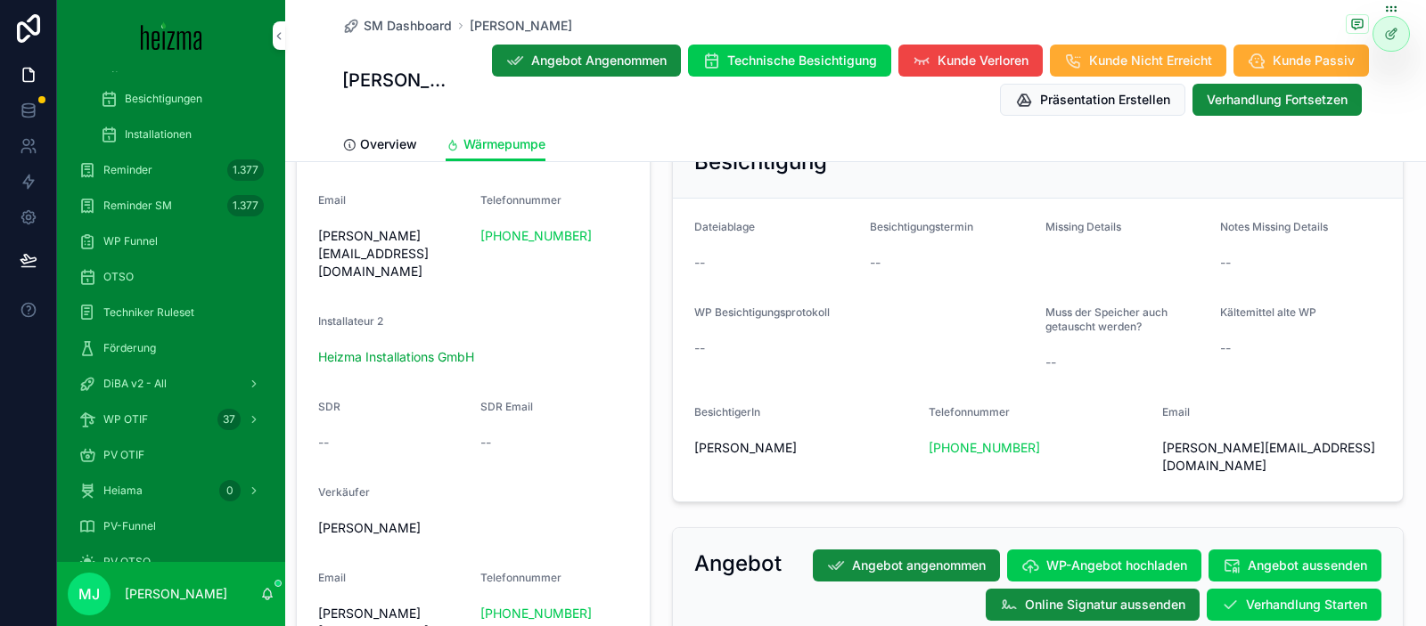
scroll to position [1276, 0]
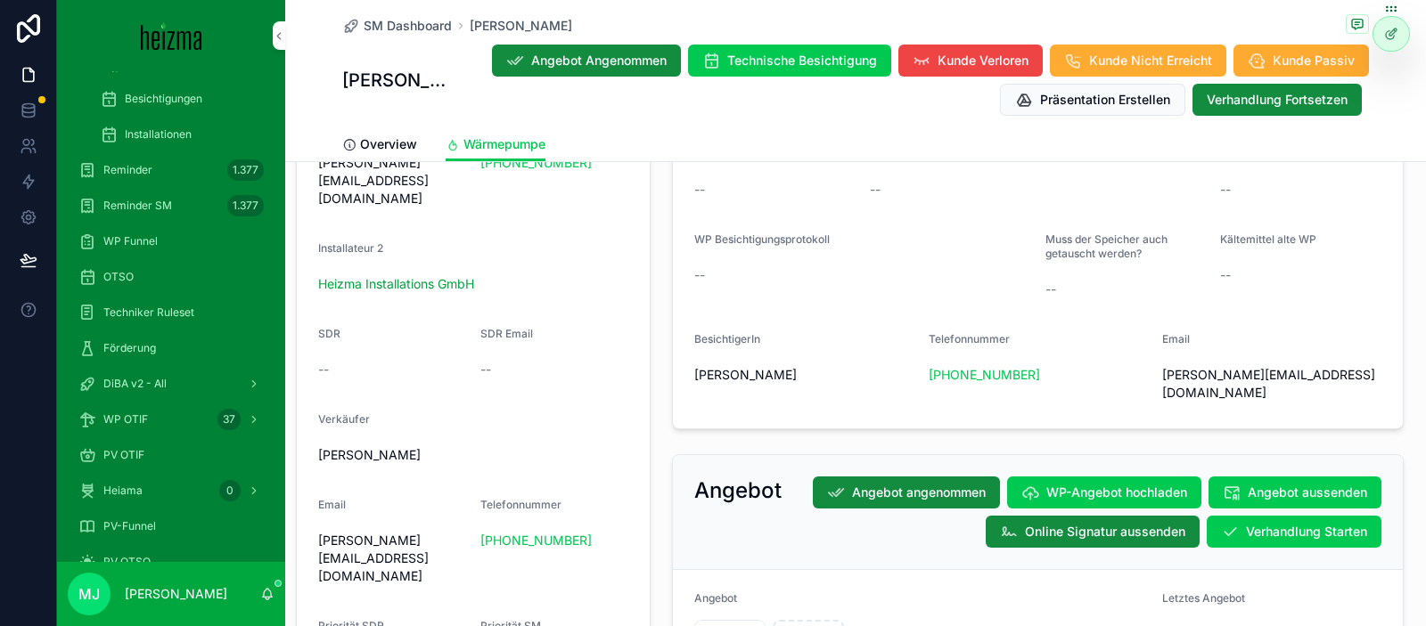
click at [1215, 522] on button "Verhandlung Starten" at bounding box center [1293, 532] width 175 height 32
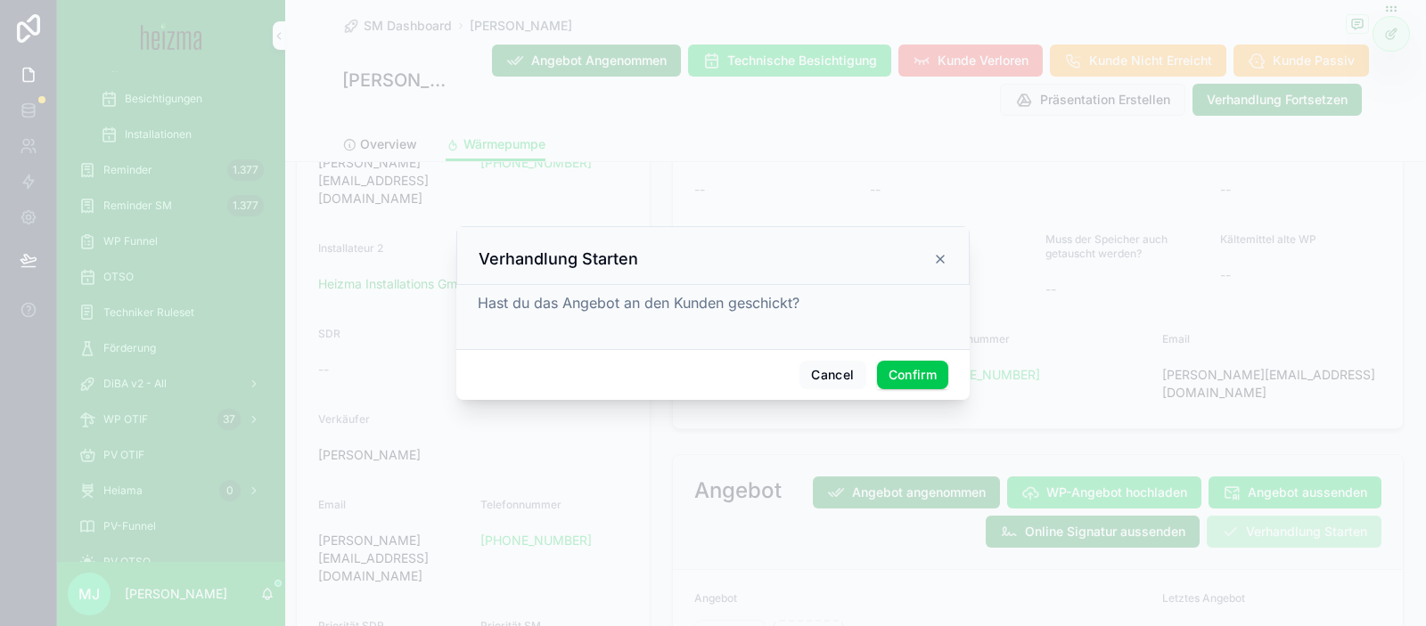
click at [914, 378] on button "Confirm" at bounding box center [912, 375] width 71 height 29
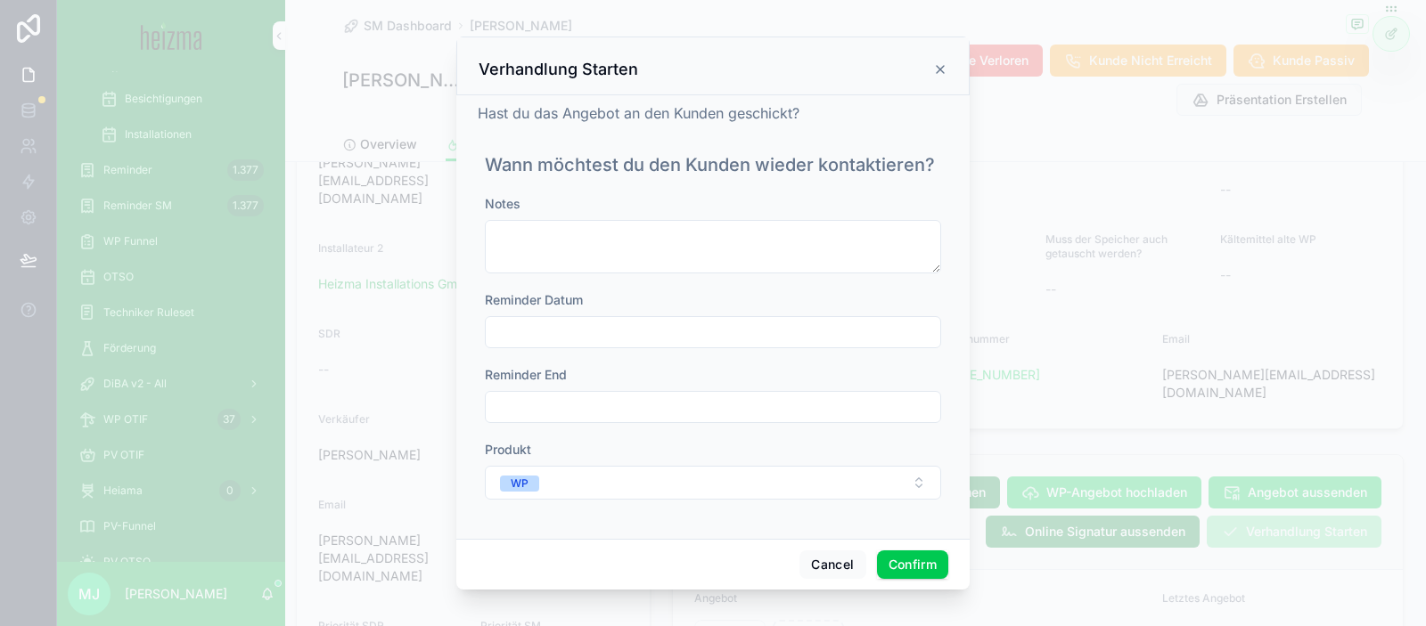
click at [672, 325] on input "text" at bounding box center [713, 332] width 454 height 25
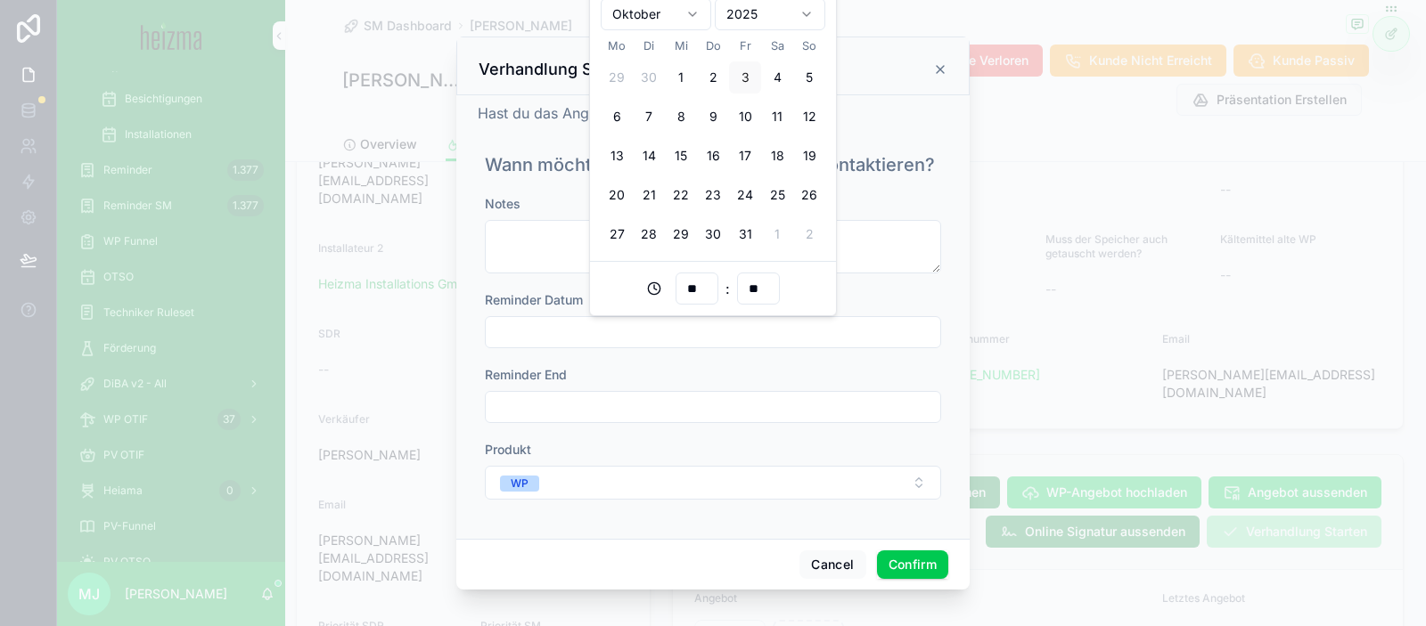
click at [617, 118] on button "6" at bounding box center [617, 117] width 32 height 32
type input "**********"
click at [924, 560] on button "Confirm" at bounding box center [912, 565] width 71 height 29
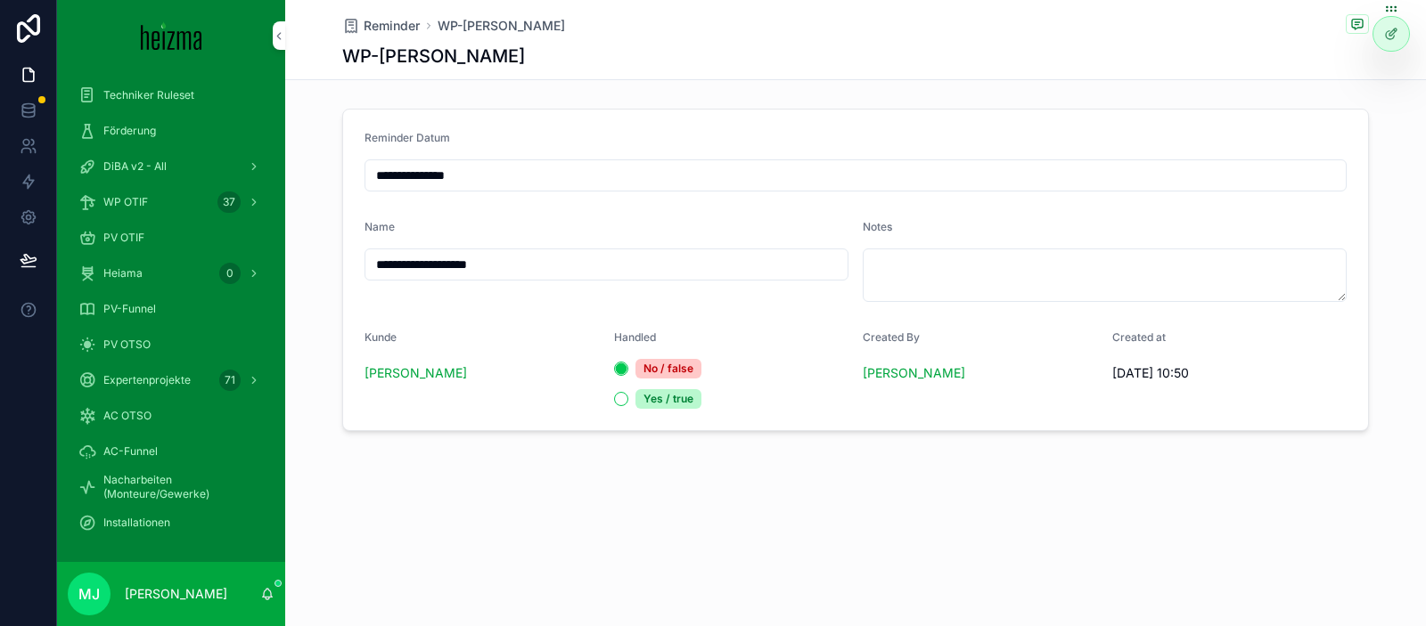
drag, startPoint x: 720, startPoint y: 208, endPoint x: 0, endPoint y: 223, distance: 720.0
click at [719, 208] on form "**********" at bounding box center [855, 270] width 1025 height 321
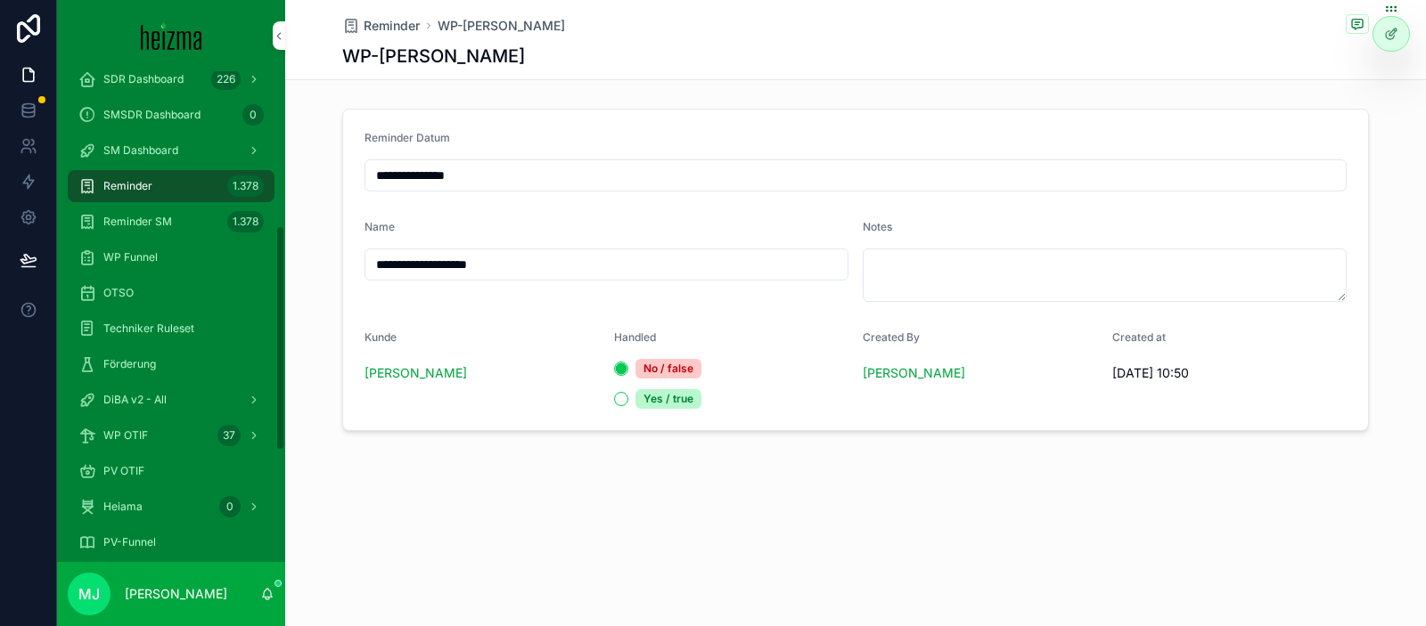
scroll to position [335, 0]
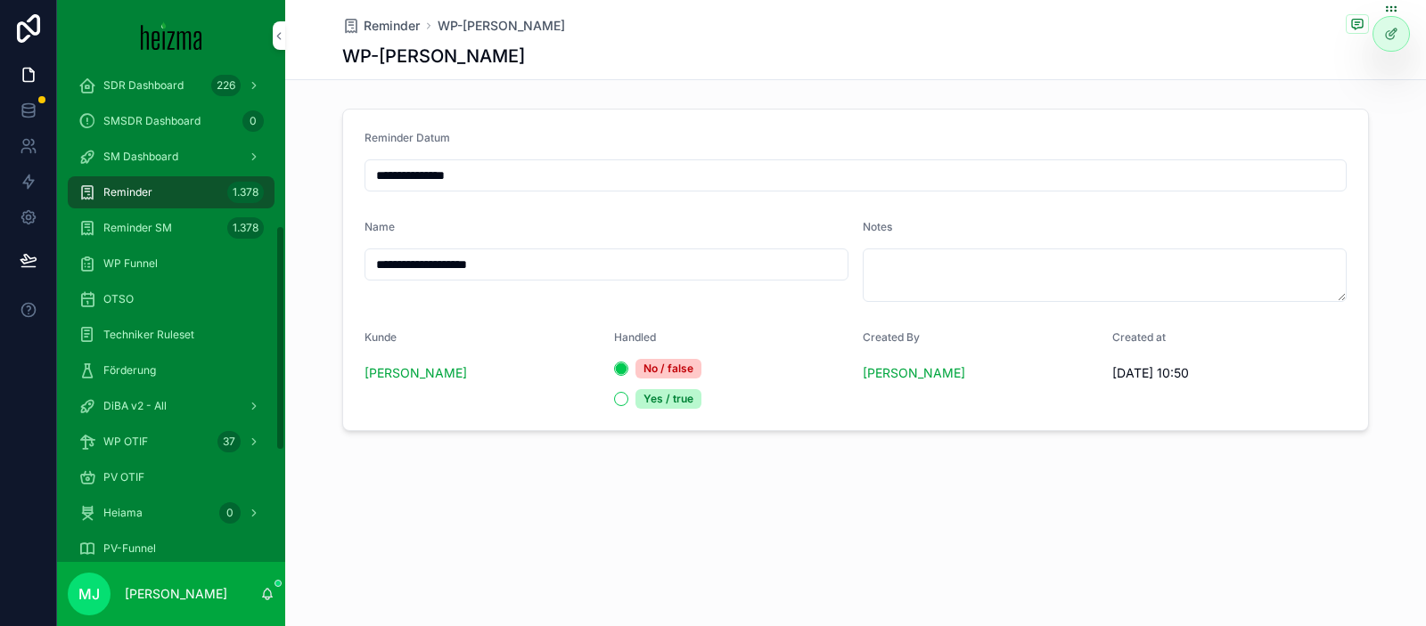
click at [168, 160] on span "SM Dashboard" at bounding box center [140, 157] width 75 height 14
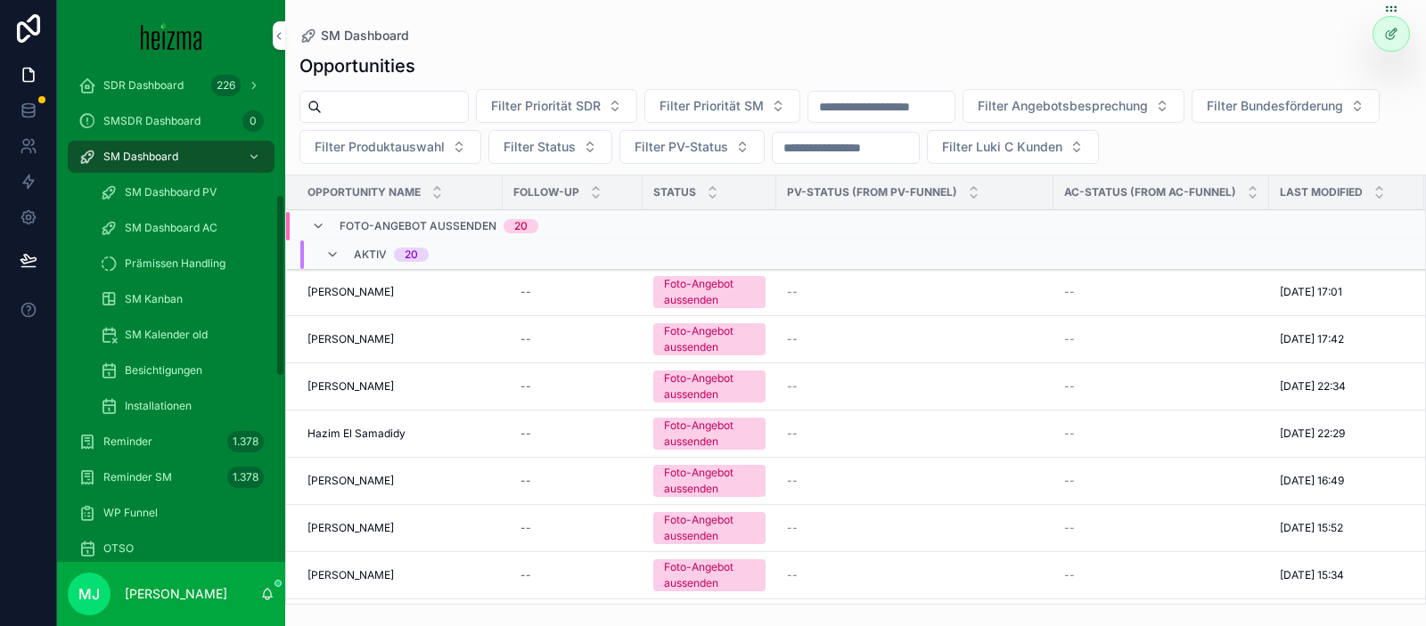
scroll to position [311, 0]
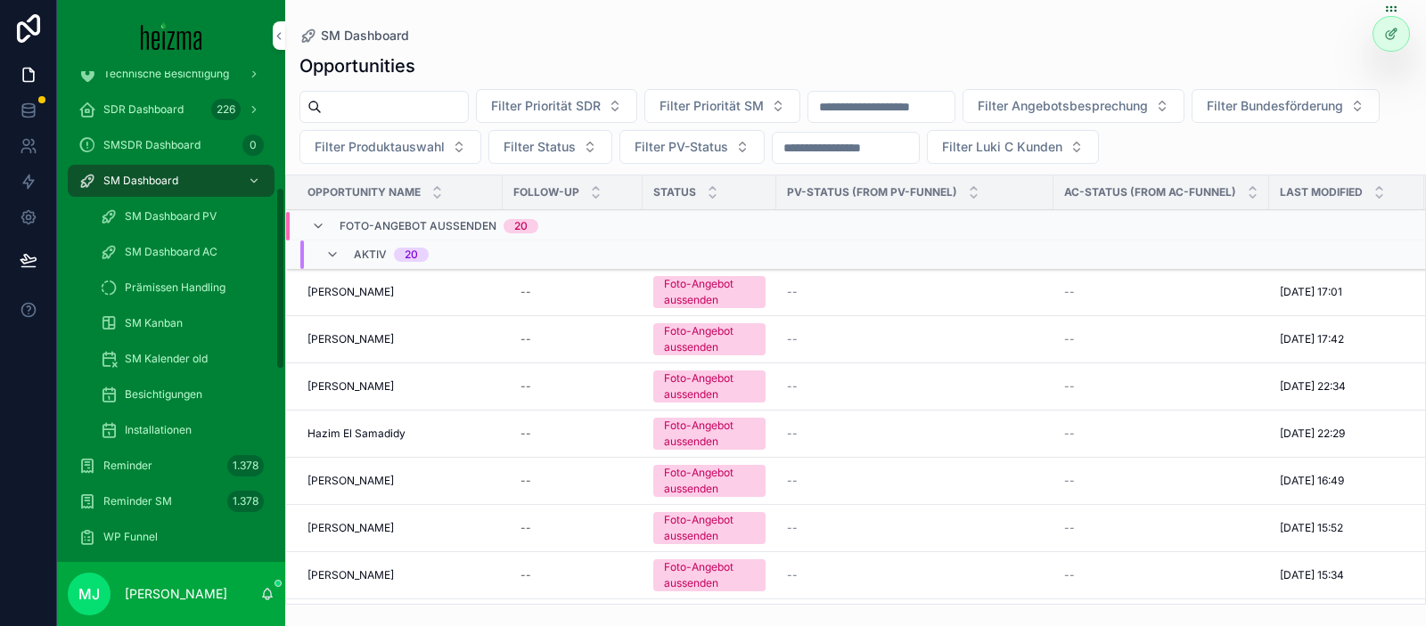
drag, startPoint x: 159, startPoint y: 180, endPoint x: 290, endPoint y: 152, distance: 134.7
click at [158, 180] on span "SM Dashboard" at bounding box center [140, 181] width 75 height 14
click at [396, 115] on input "scrollable content" at bounding box center [395, 106] width 146 height 25
type input "**********"
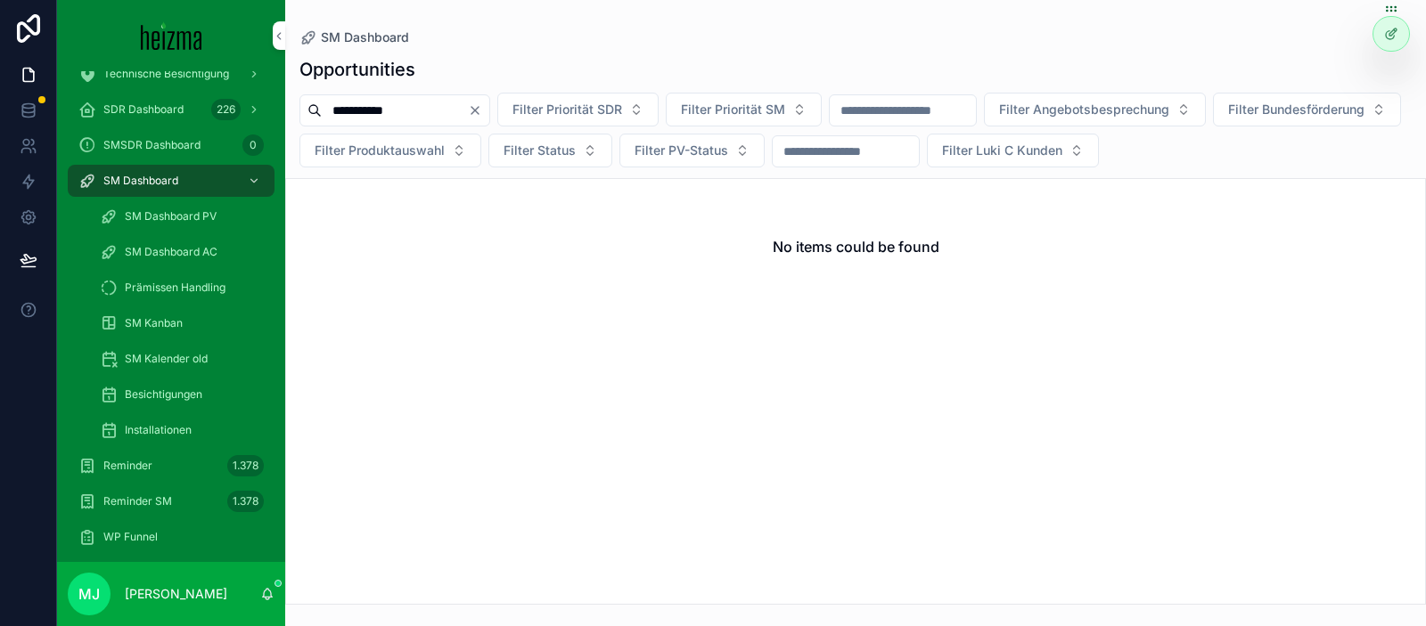
click at [386, 104] on input "**********" at bounding box center [395, 110] width 146 height 25
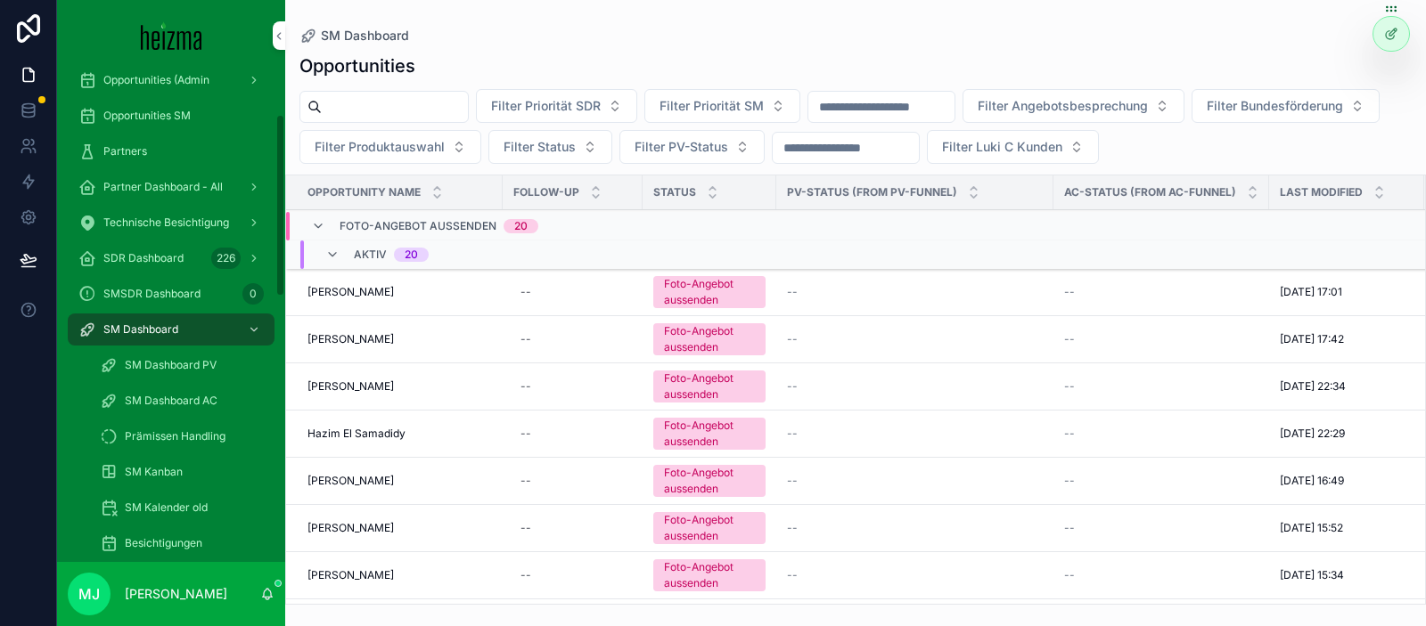
scroll to position [116, 0]
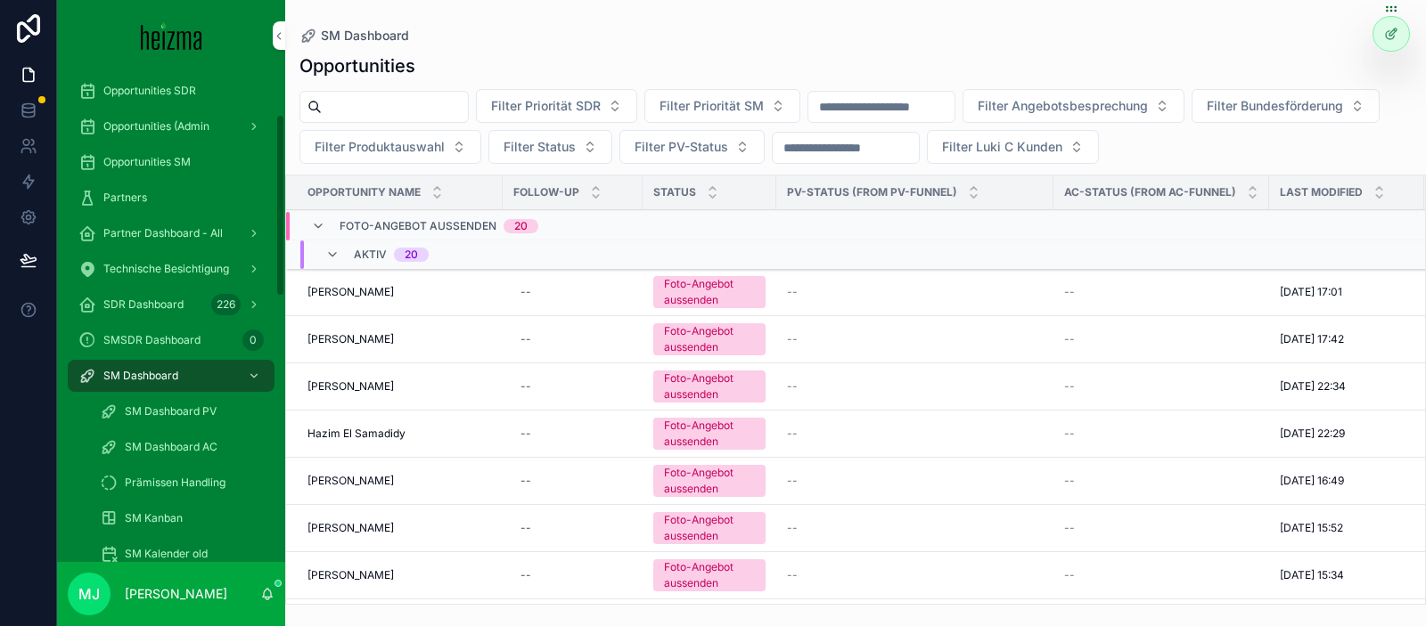
click at [191, 166] on div "Opportunities SM" at bounding box center [170, 162] width 185 height 29
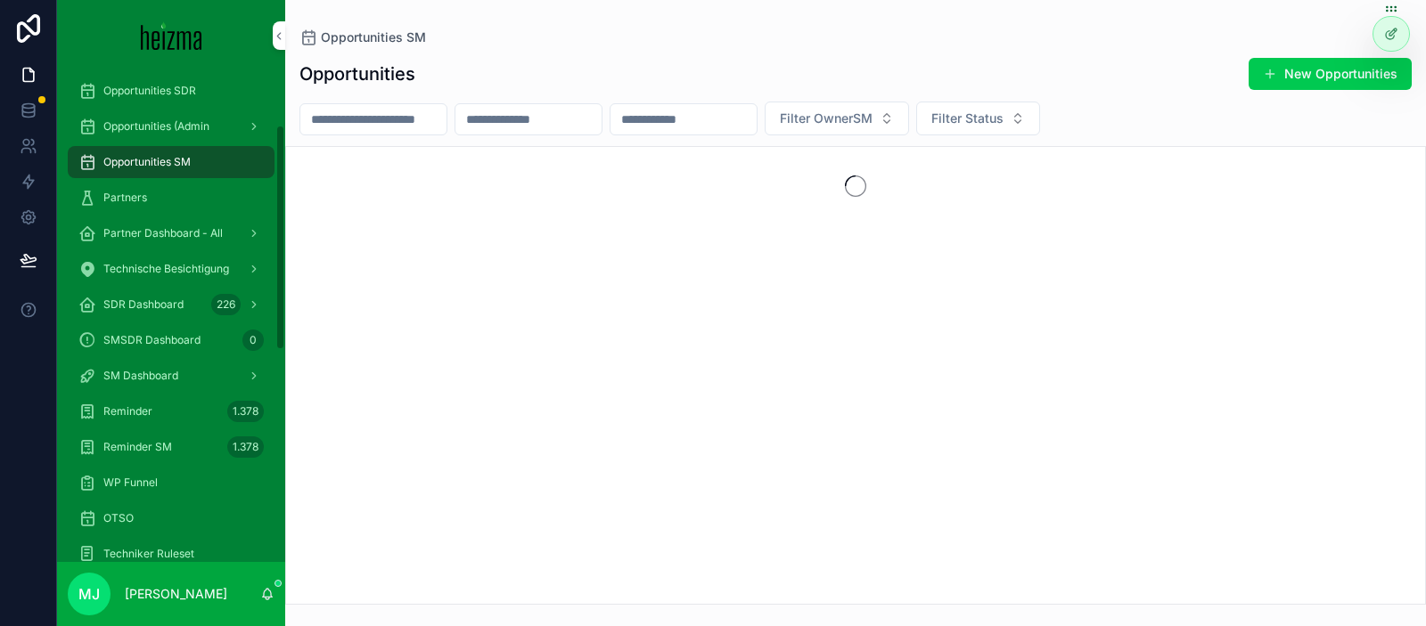
click at [388, 123] on input "scrollable content" at bounding box center [373, 119] width 146 height 25
paste input "**********"
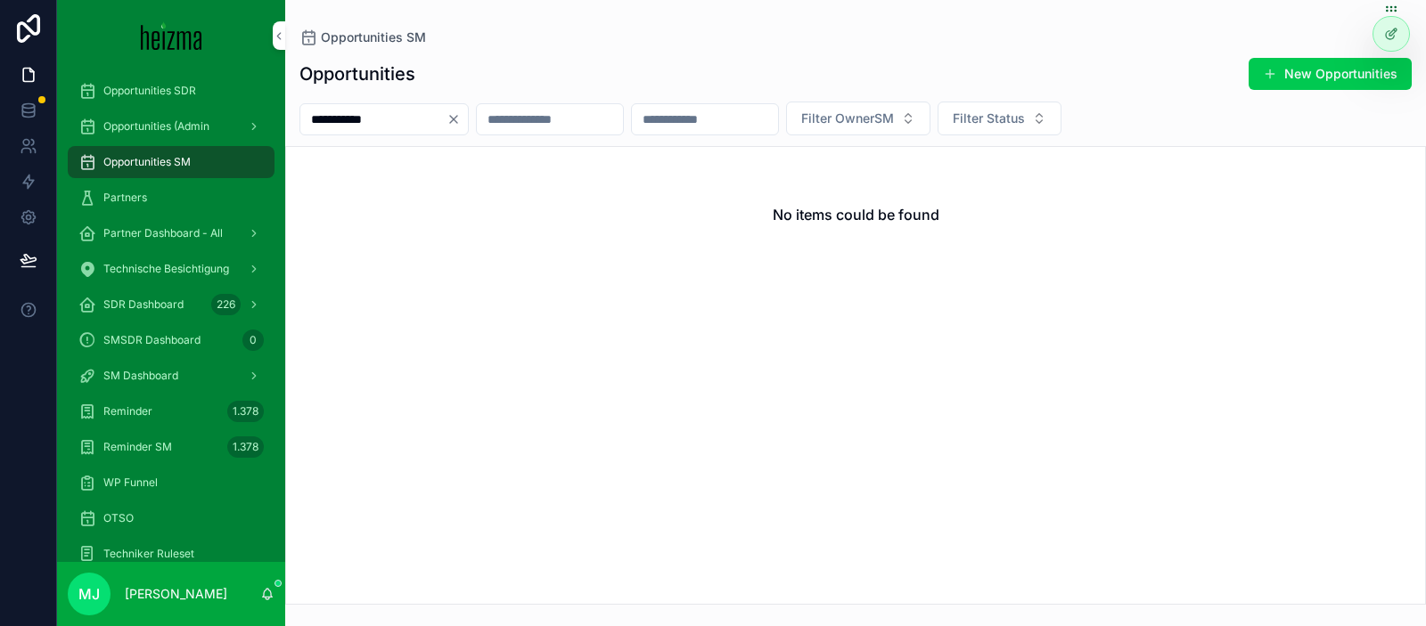
click at [329, 117] on input "**********" at bounding box center [373, 119] width 146 height 25
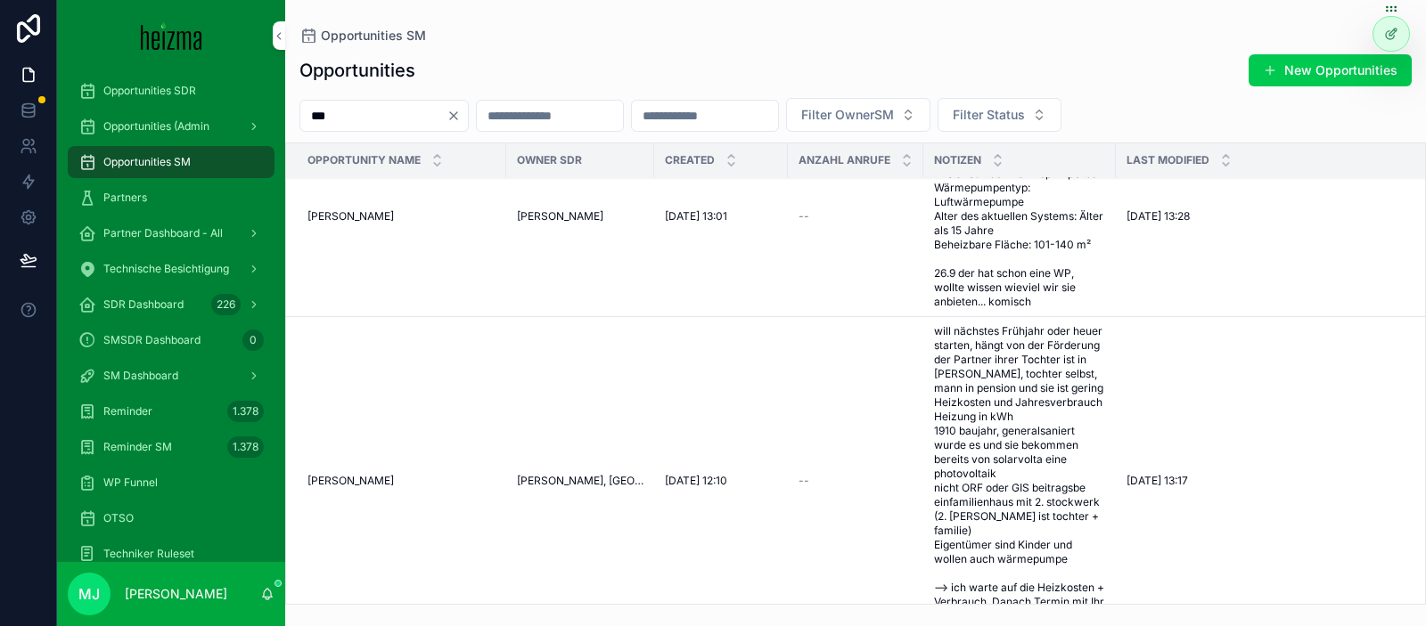
scroll to position [70, 0]
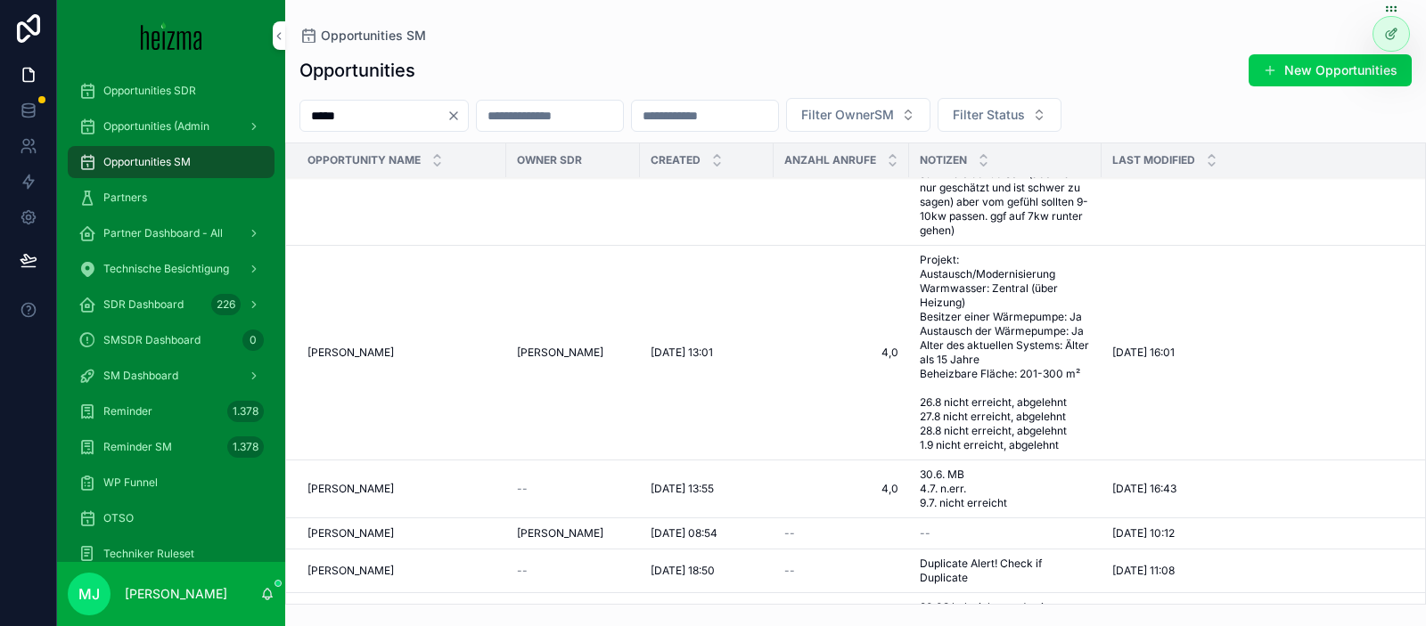
scroll to position [413, 0]
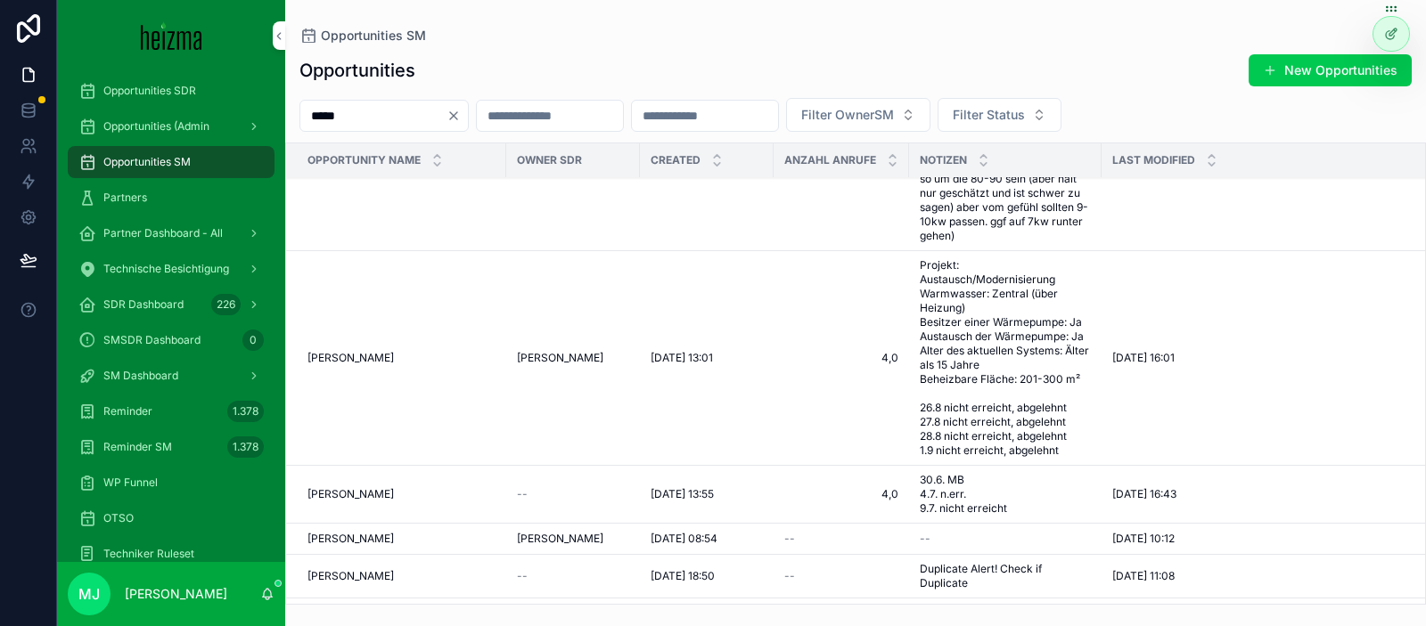
type input "*****"
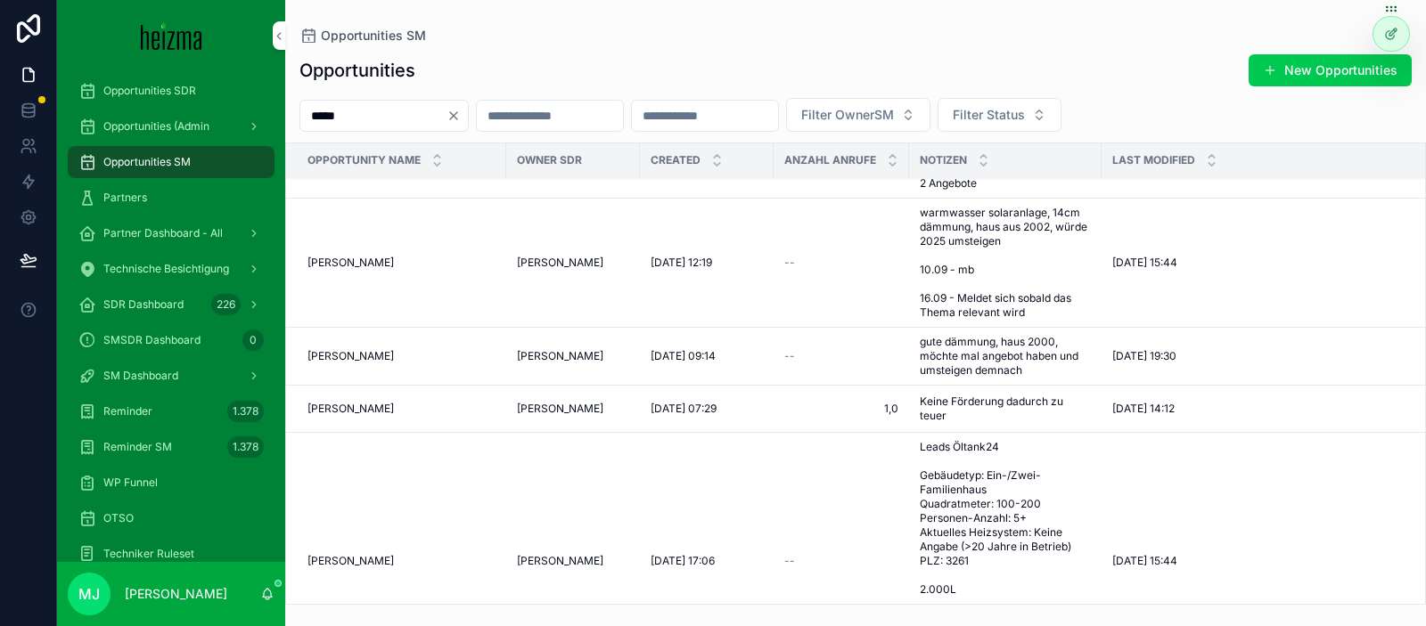
scroll to position [1377, 0]
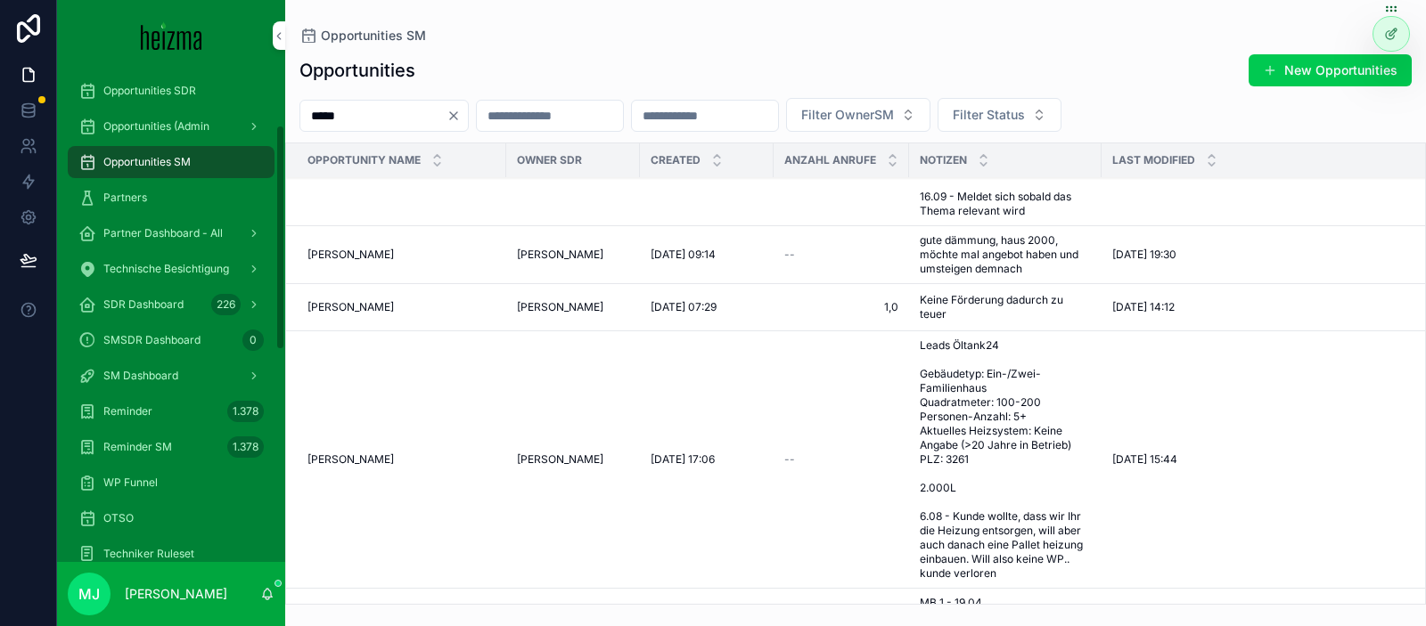
click at [166, 371] on span "SM Dashboard" at bounding box center [140, 376] width 75 height 14
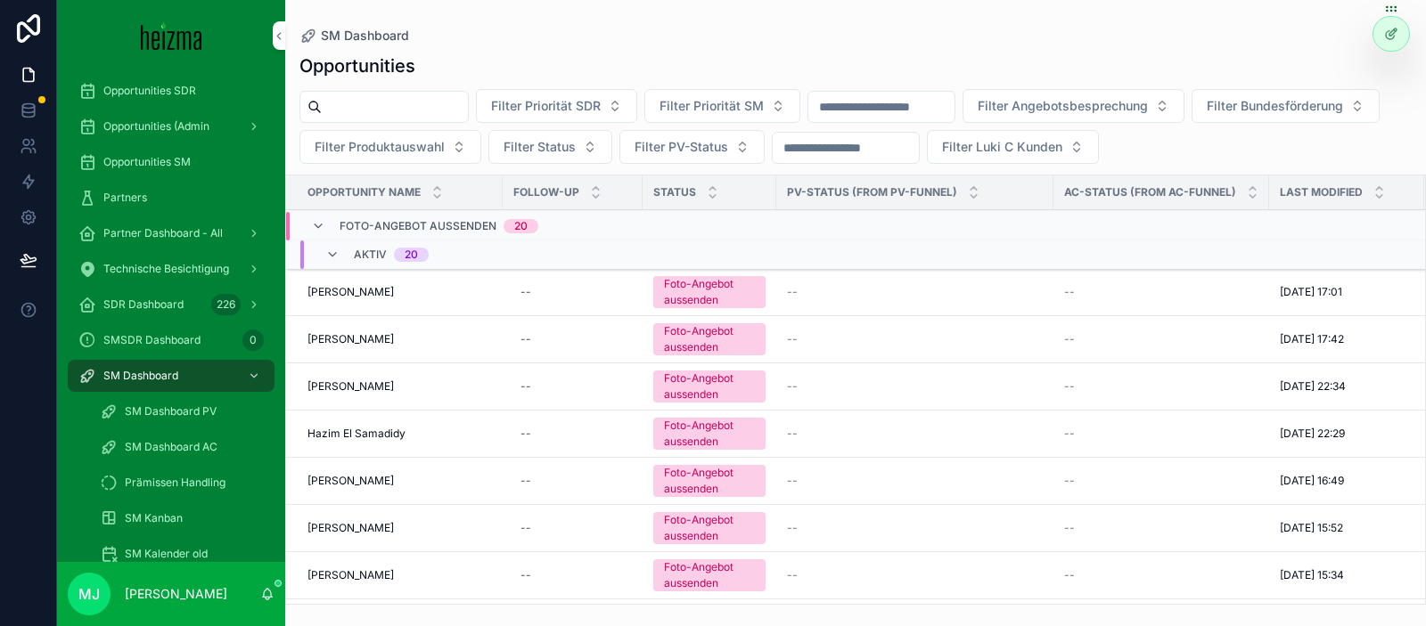
click at [394, 118] on input "scrollable content" at bounding box center [395, 106] width 146 height 25
type input "*****"
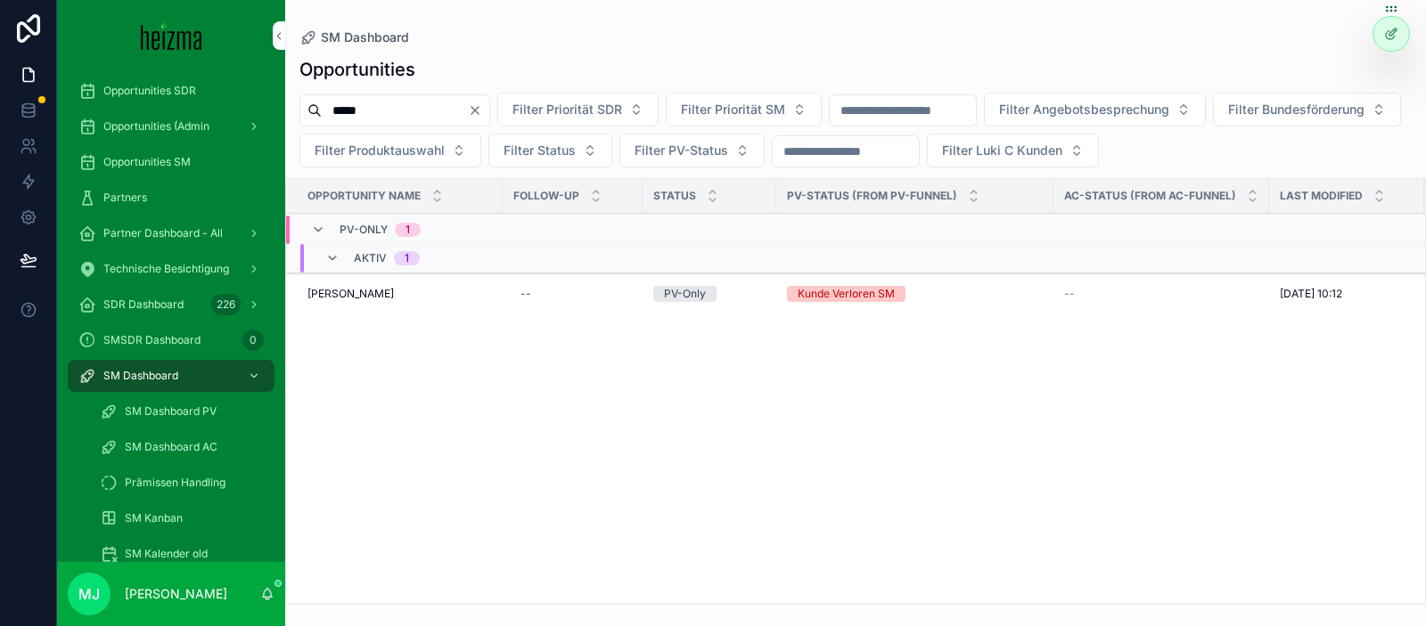
click at [363, 299] on span "Milan Otto Varga" at bounding box center [350, 294] width 86 height 14
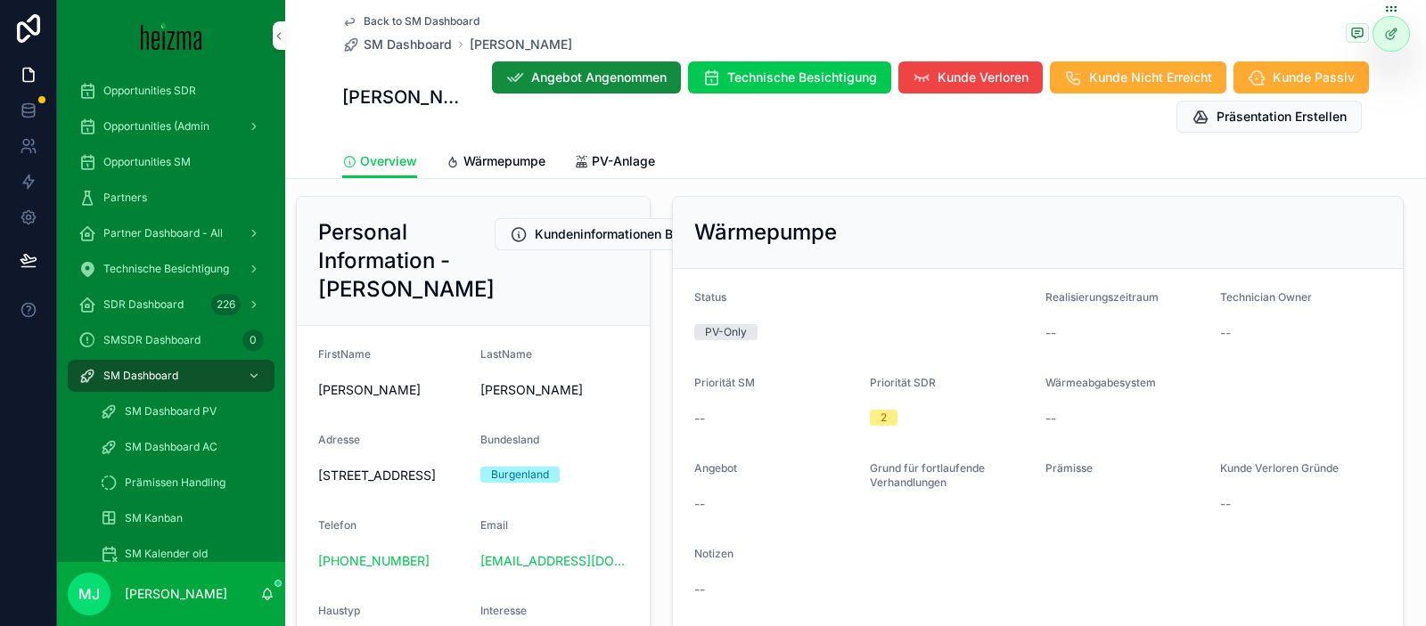
scroll to position [26, 0]
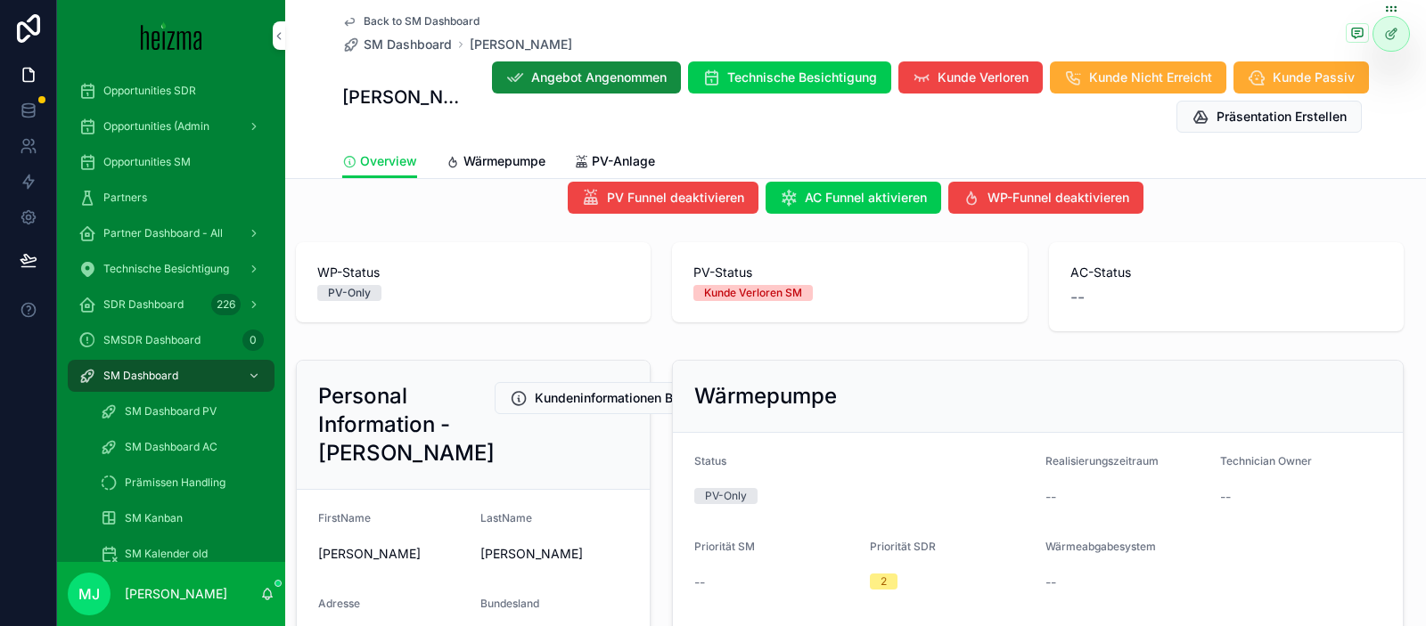
click at [606, 158] on span "PV-Anlage" at bounding box center [623, 161] width 63 height 18
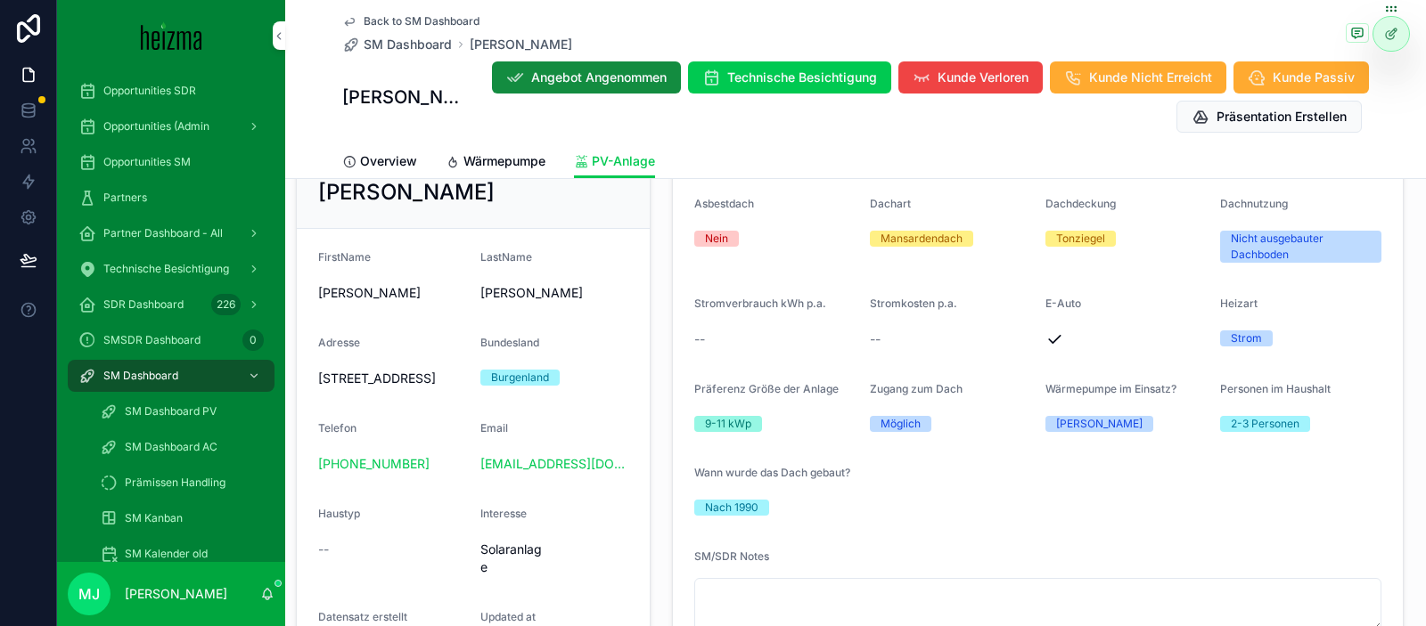
scroll to position [208, 0]
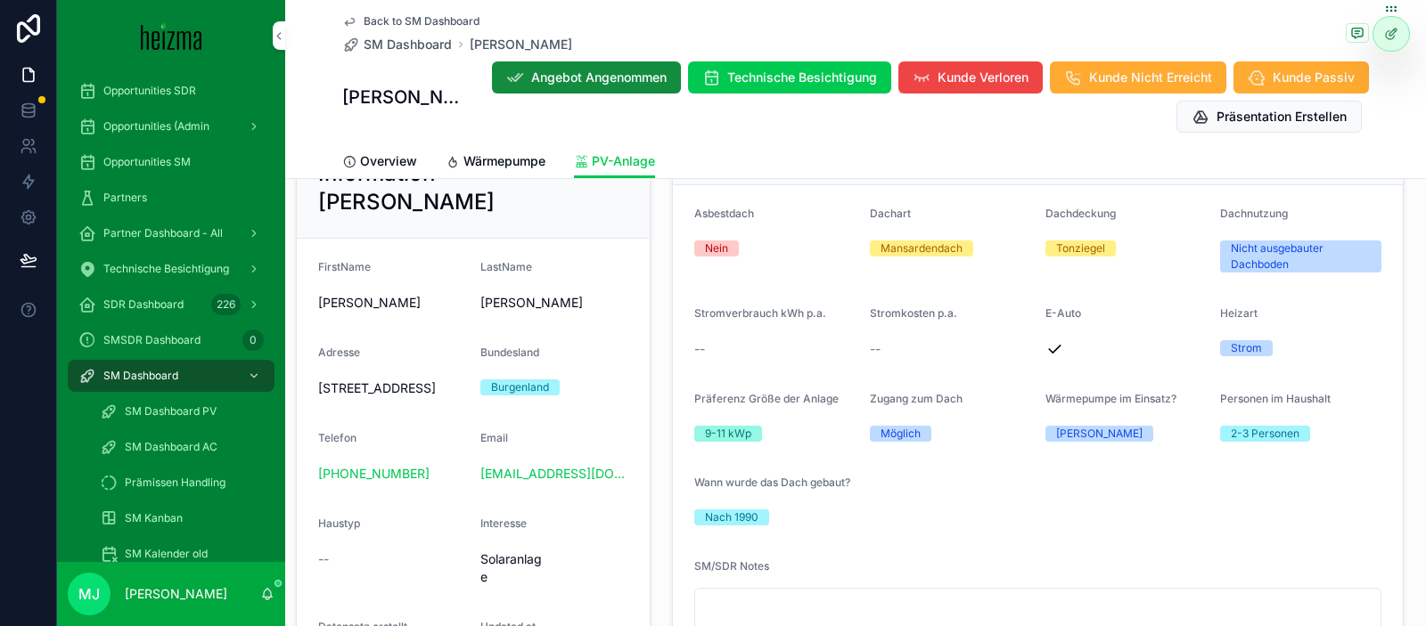
click at [400, 52] on span "SM Dashboard" at bounding box center [408, 45] width 88 height 18
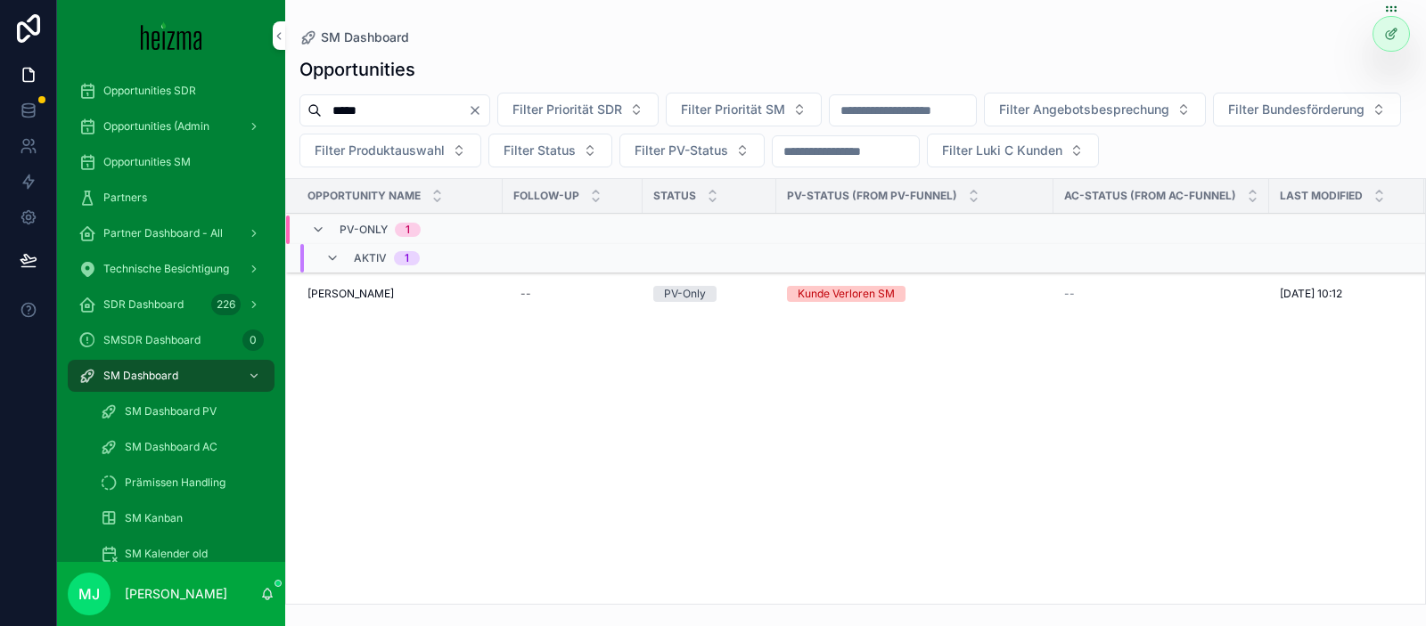
click at [363, 114] on input "*****" at bounding box center [395, 110] width 146 height 25
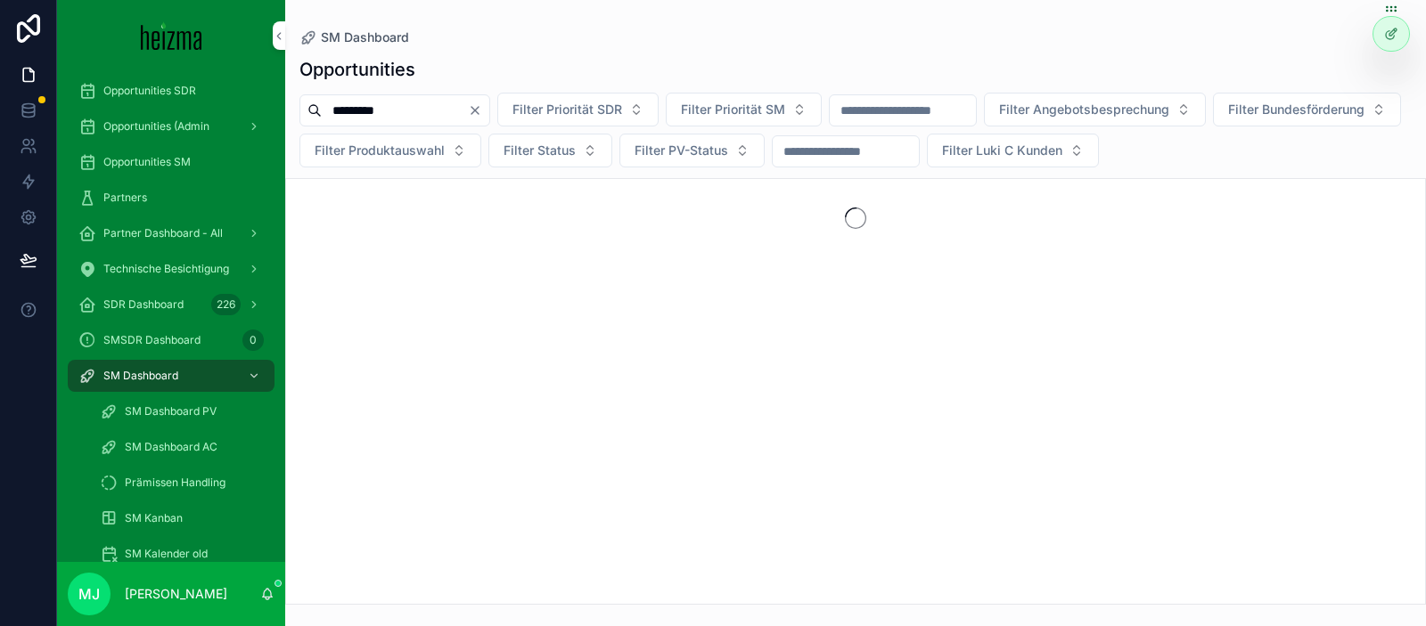
type input "*********"
click at [292, 169] on div "Opportunities ********* Filter Priorität SDR Filter Priorität SM Filter Angebot…" at bounding box center [855, 325] width 1140 height 559
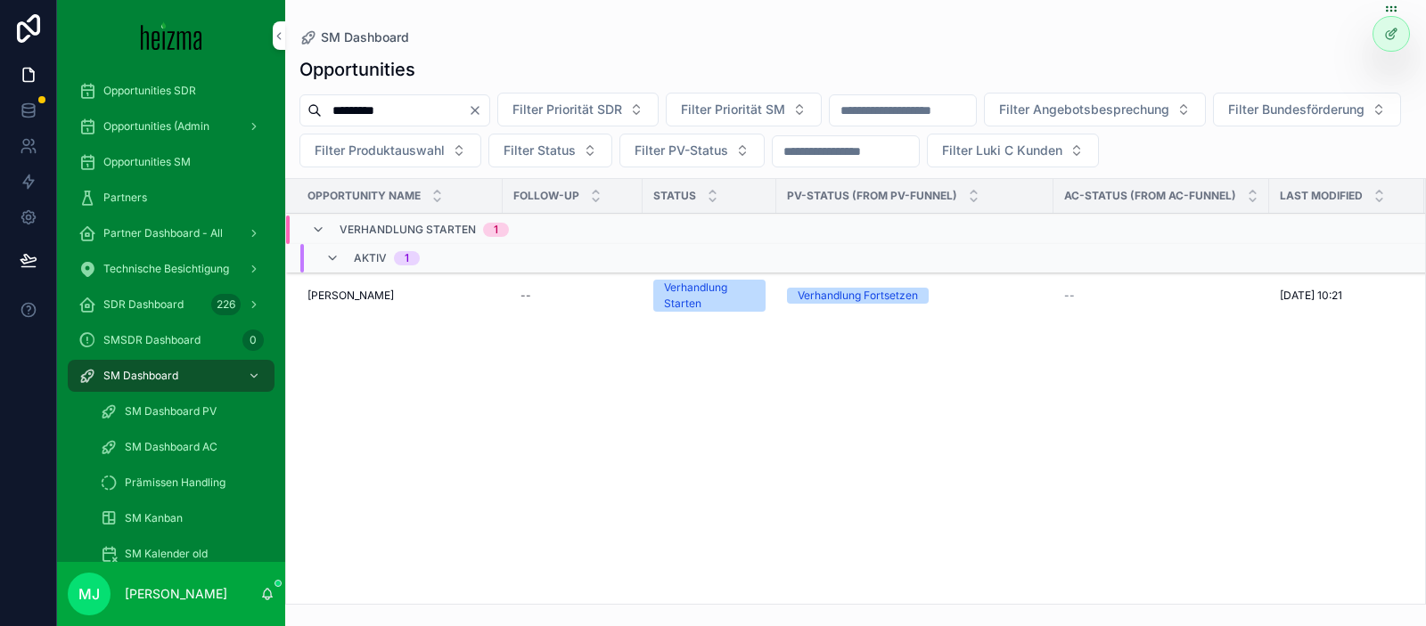
click at [351, 298] on span "Medina Oldenburg" at bounding box center [350, 296] width 86 height 14
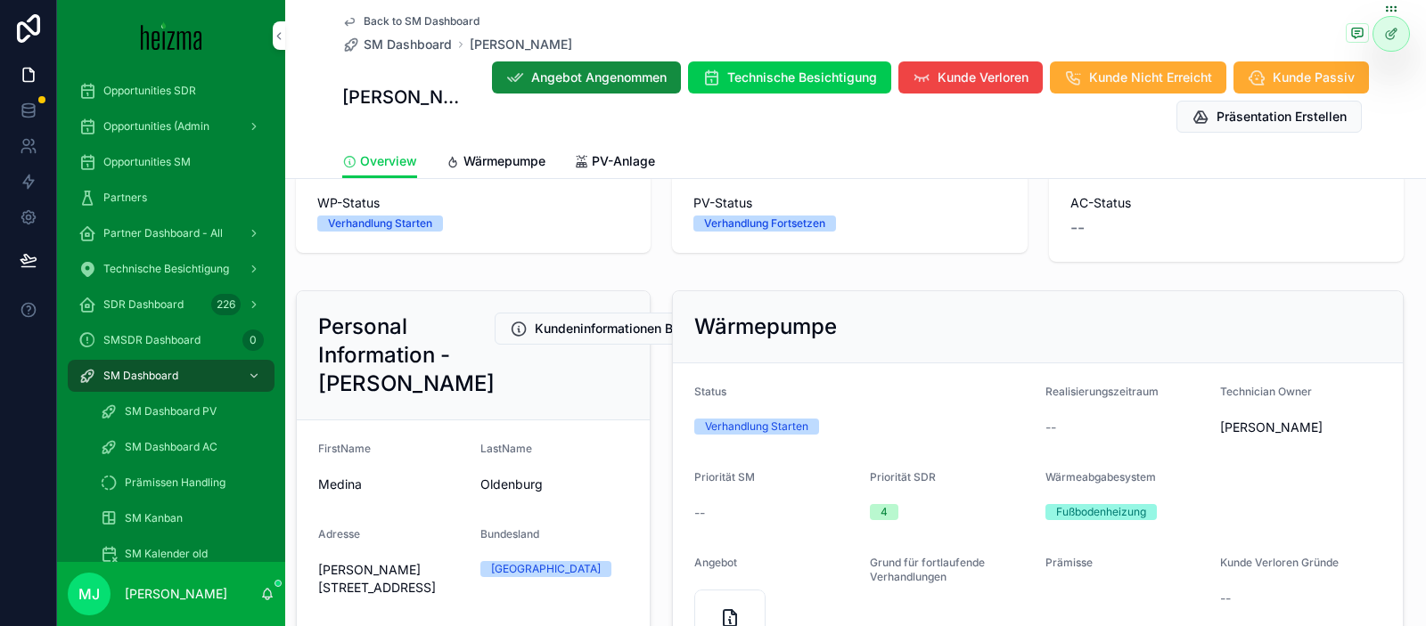
scroll to position [94, 0]
click at [552, 69] on span "Angebot Angenommen" at bounding box center [598, 78] width 135 height 18
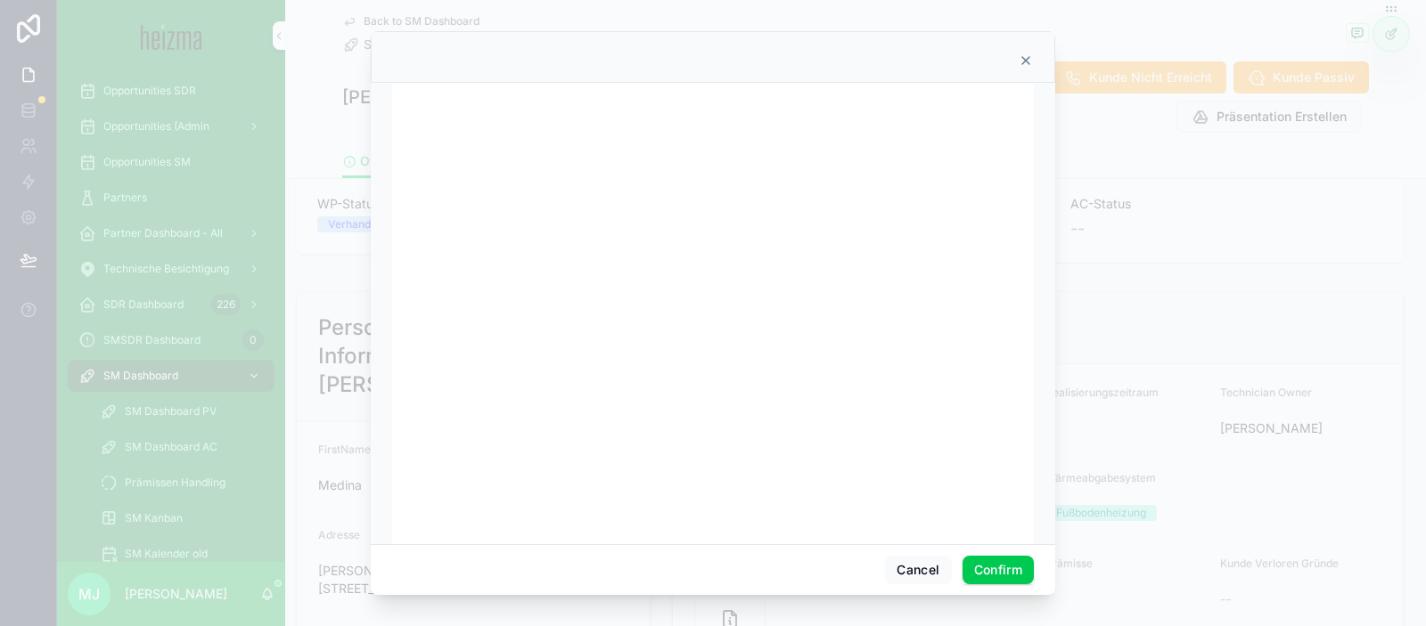
scroll to position [29, 0]
click at [1010, 568] on button "Confirm" at bounding box center [997, 570] width 71 height 29
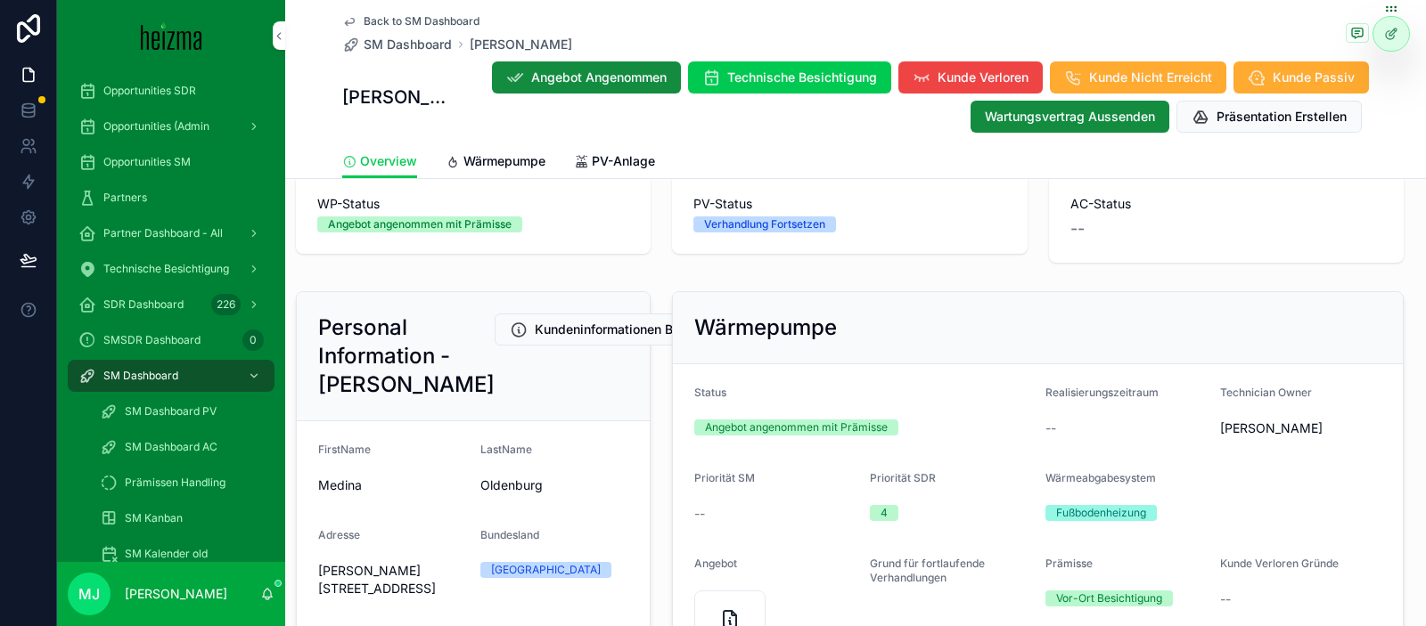
click at [402, 36] on span "SM Dashboard" at bounding box center [408, 45] width 88 height 18
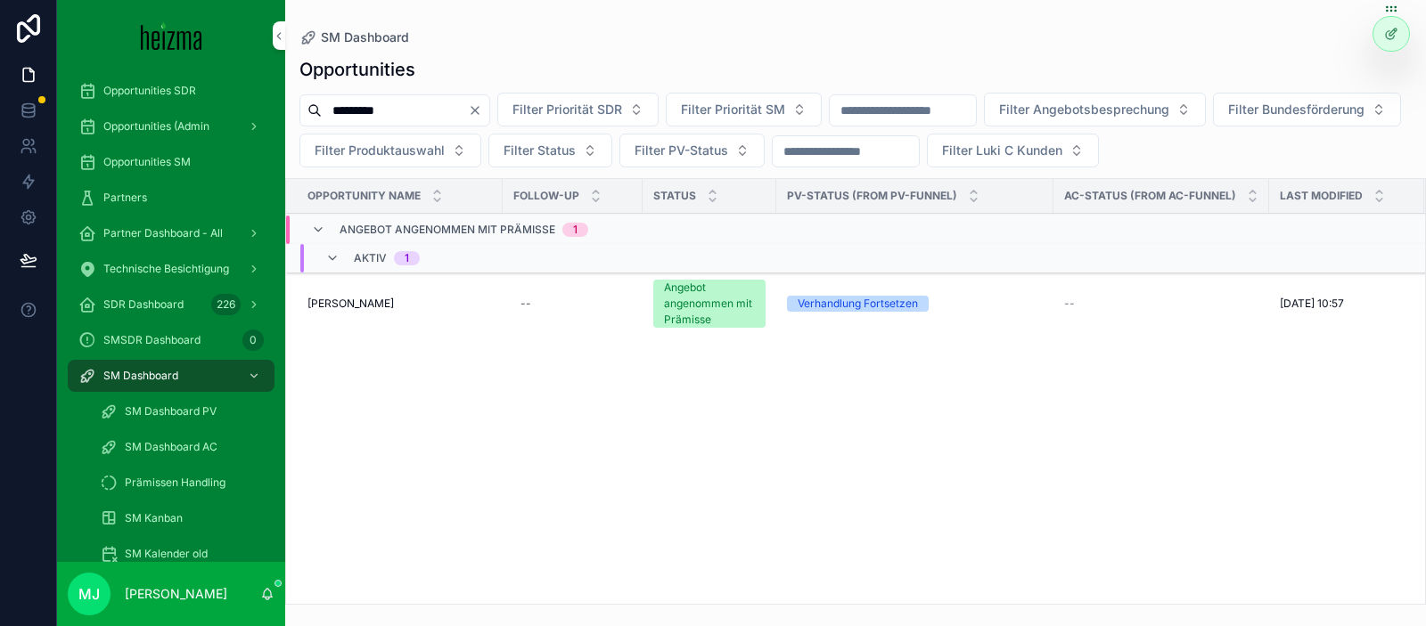
click at [391, 116] on input "*********" at bounding box center [395, 110] width 146 height 25
click at [390, 116] on input "*********" at bounding box center [395, 110] width 146 height 25
type input "*****"
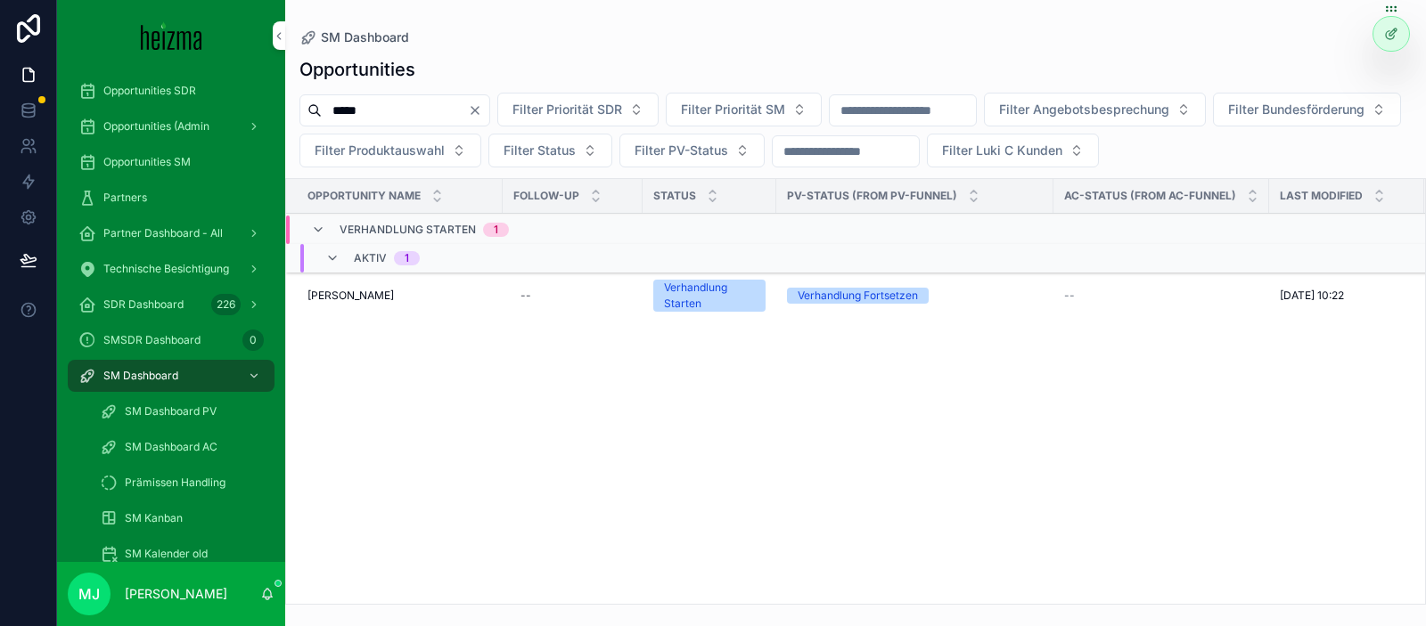
click at [346, 297] on span "Jürgen Grath" at bounding box center [350, 296] width 86 height 14
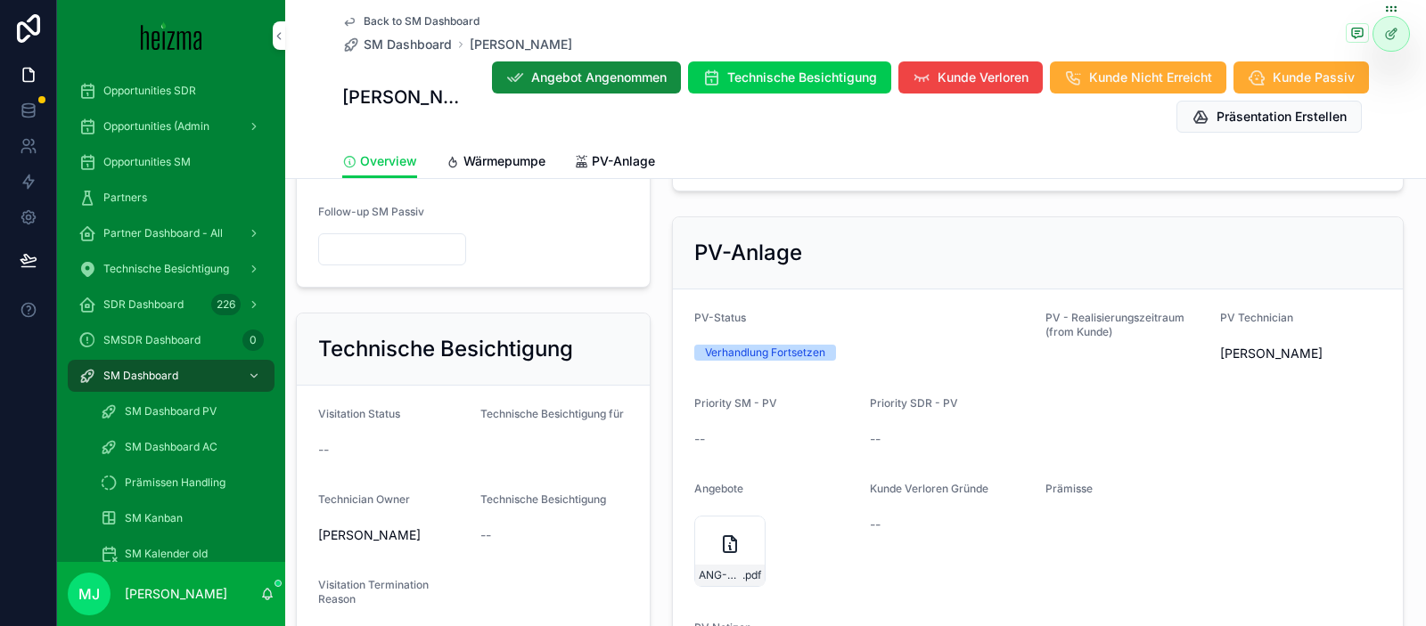
scroll to position [1047, 0]
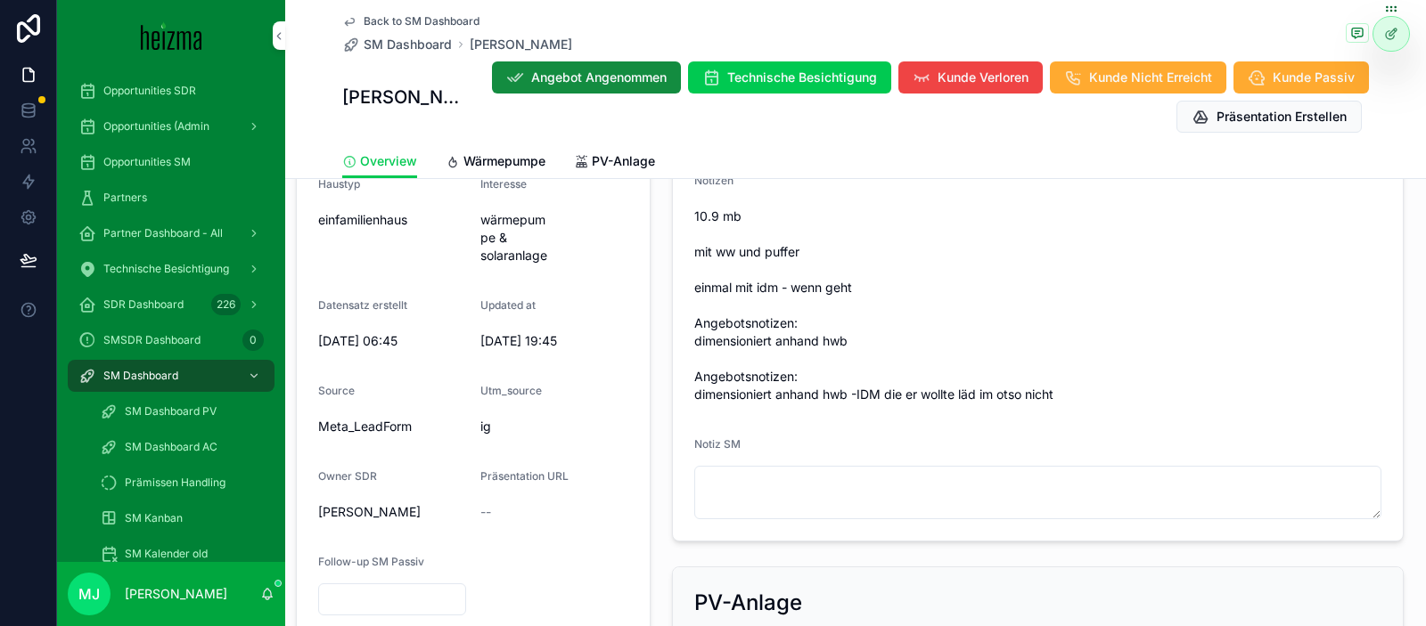
click at [939, 494] on textarea "scrollable content" at bounding box center [1037, 492] width 687 height 53
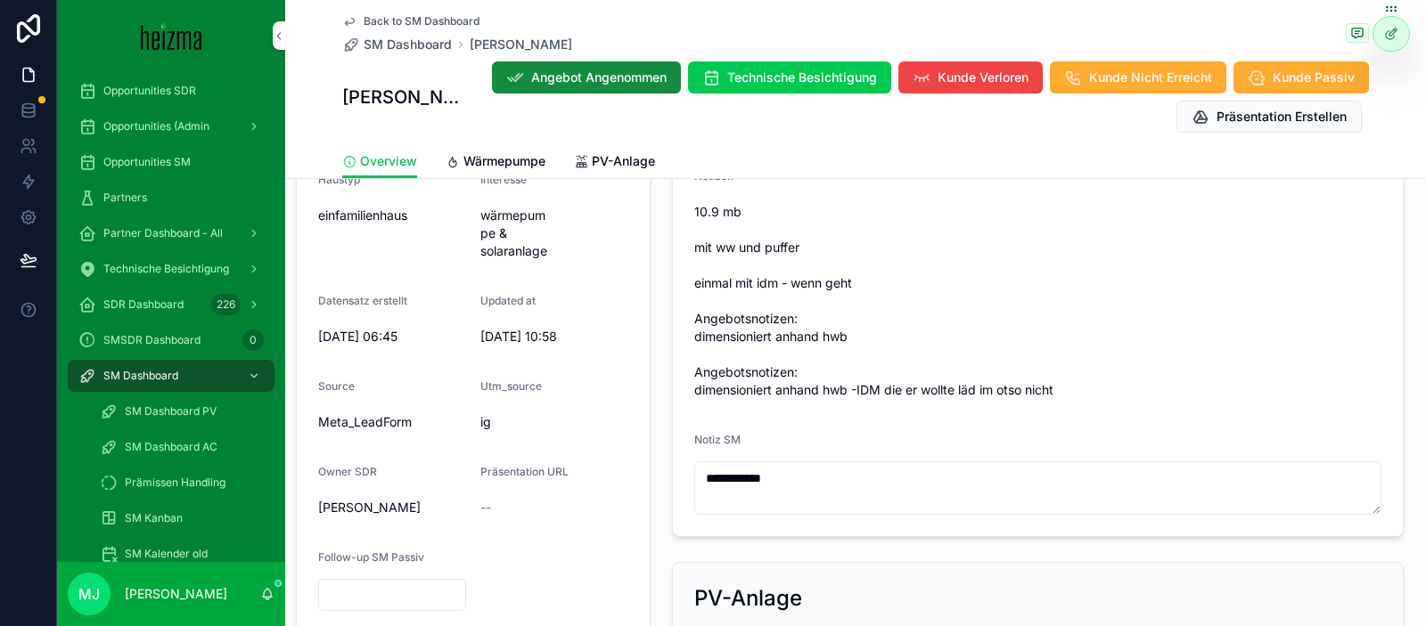
scroll to position [552, 0]
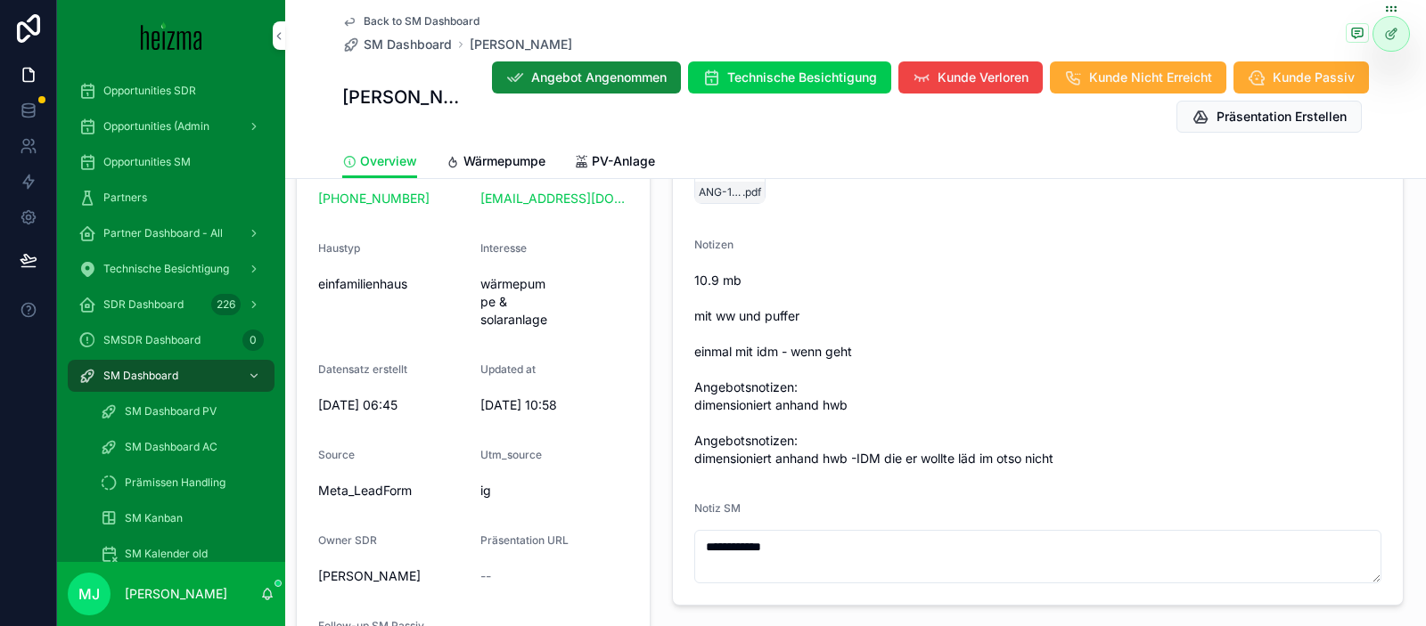
click at [851, 564] on textarea "**********" at bounding box center [1037, 556] width 687 height 53
type textarea "**********"
click at [810, 430] on span "10.9 mb mit ww und puffer einmal mit idm - wenn geht Angebotsnotizen: dimension…" at bounding box center [1037, 370] width 687 height 196
click at [941, 441] on span "10.9 mb mit ww und puffer einmal mit idm - wenn geht Angebotsnotizen: dimension…" at bounding box center [1037, 370] width 687 height 196
